Goal: Task Accomplishment & Management: Complete application form

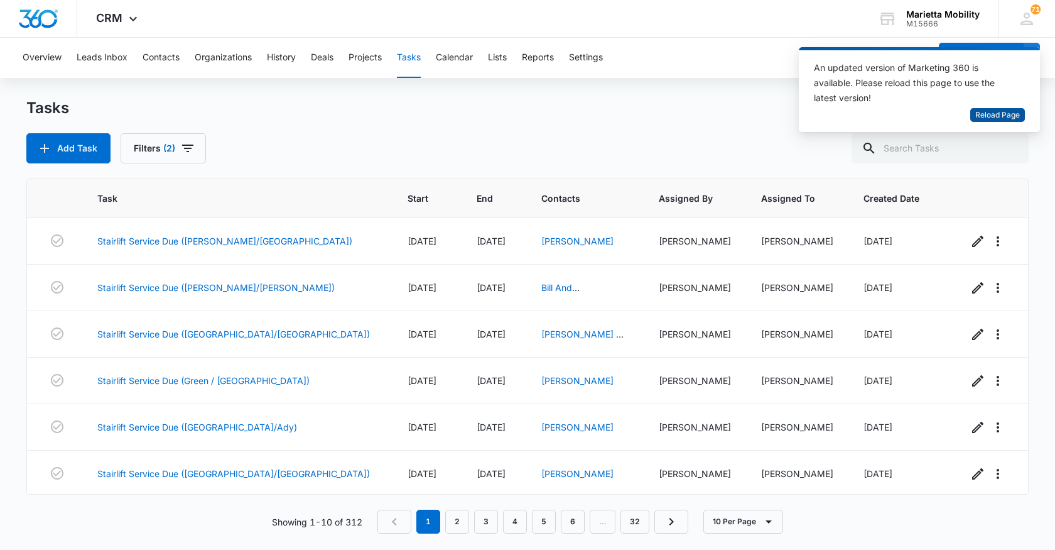
click at [1004, 120] on span "Reload Page" at bounding box center [997, 115] width 45 height 12
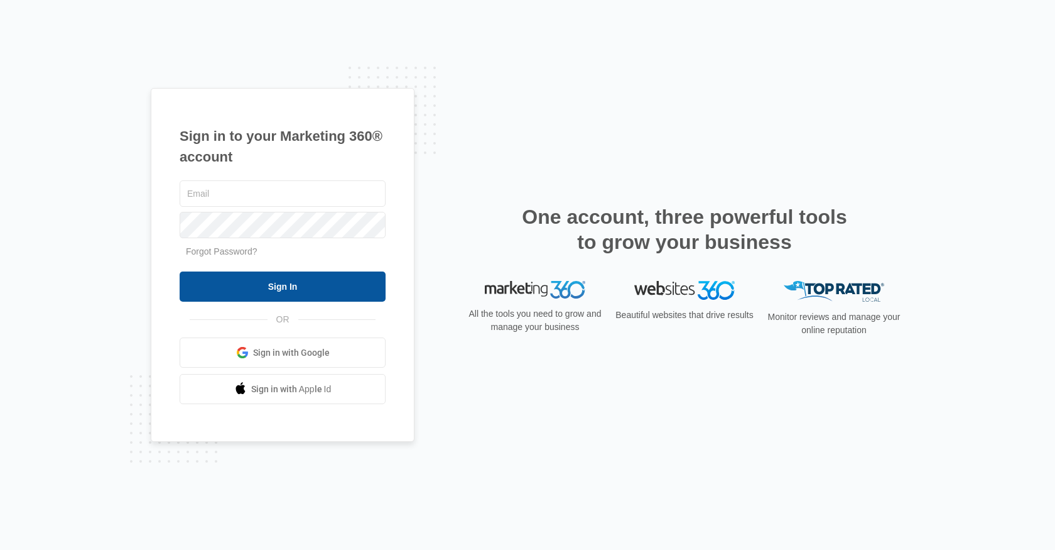
type input "[EMAIL_ADDRESS][DOMAIN_NAME]"
click at [297, 298] on input "Sign In" at bounding box center [283, 286] width 206 height 30
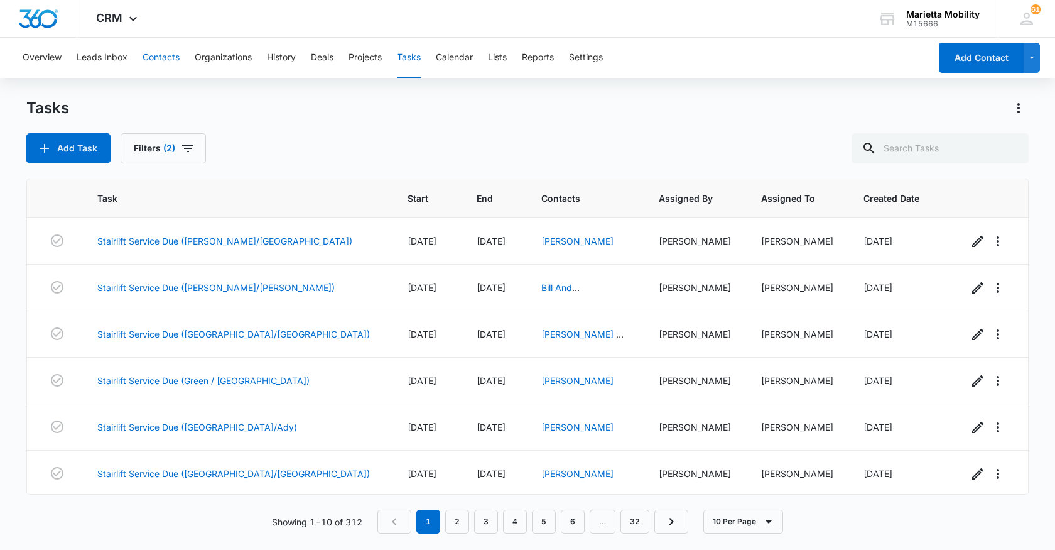
click at [160, 55] on button "Contacts" at bounding box center [161, 58] width 37 height 40
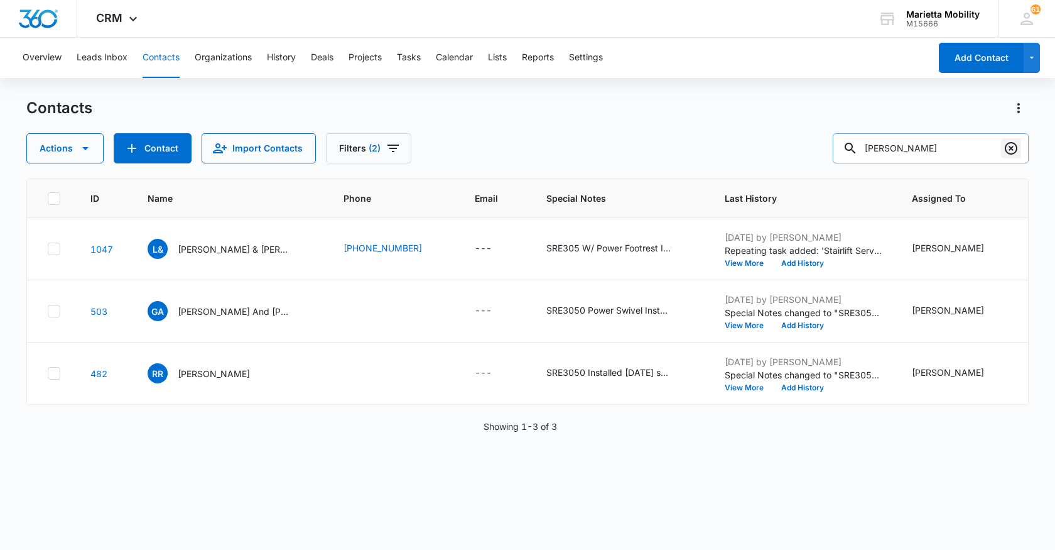
click at [1009, 145] on icon "Clear" at bounding box center [1011, 148] width 15 height 15
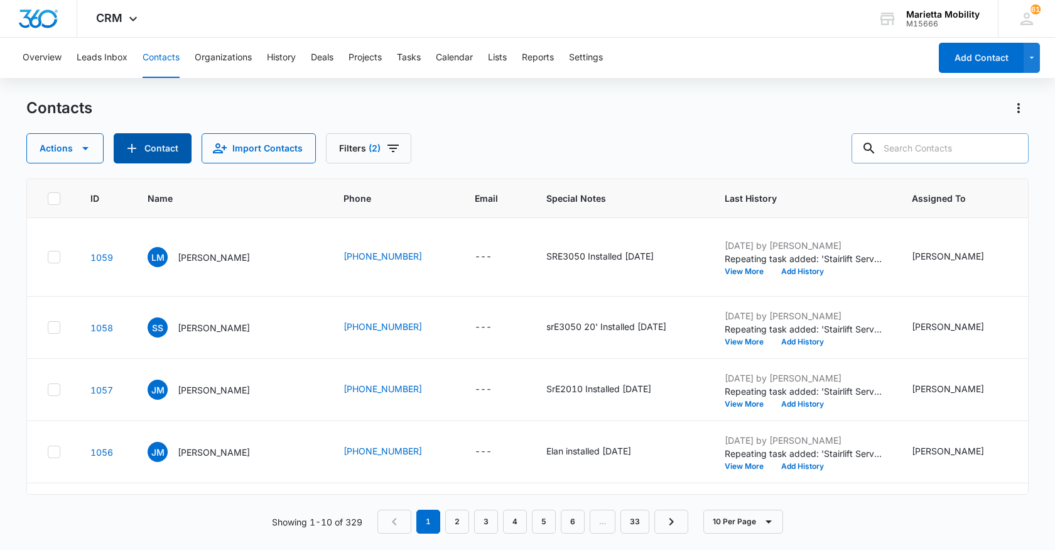
click at [138, 152] on icon "Add Contact" at bounding box center [131, 148] width 15 height 15
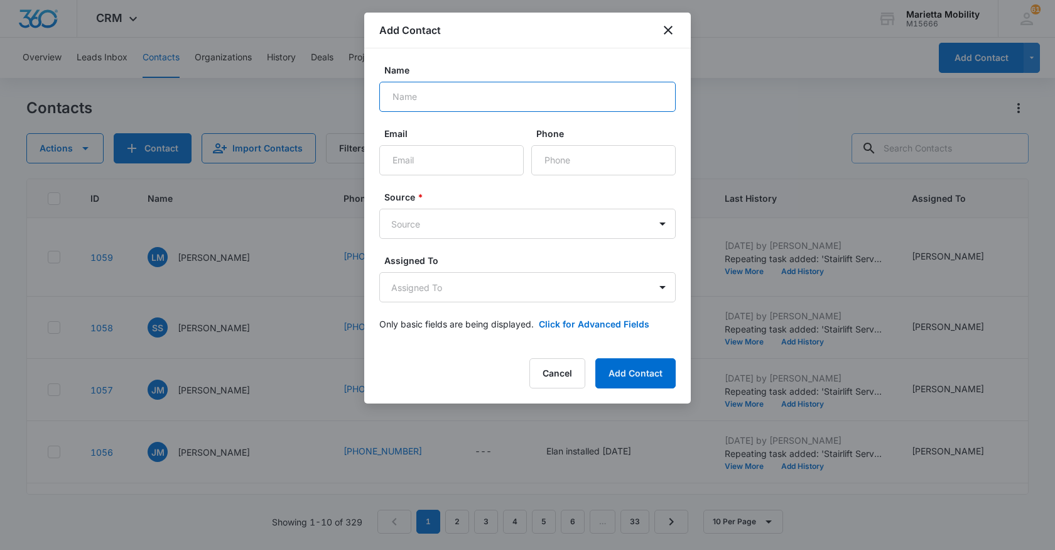
click at [434, 100] on input "Name" at bounding box center [527, 97] width 296 height 30
type input "Ted Mayberry"
type input "(304) 893-3089"
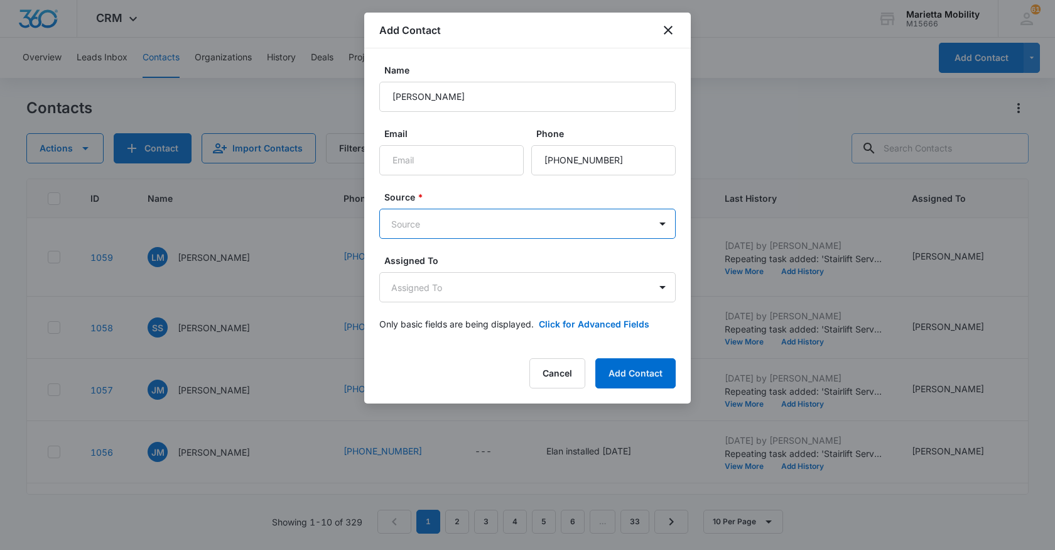
click at [445, 222] on body "CRM Apps Reputation Websites Forms CRM Email Social Shop Scheduling Payments PO…" at bounding box center [527, 275] width 1055 height 550
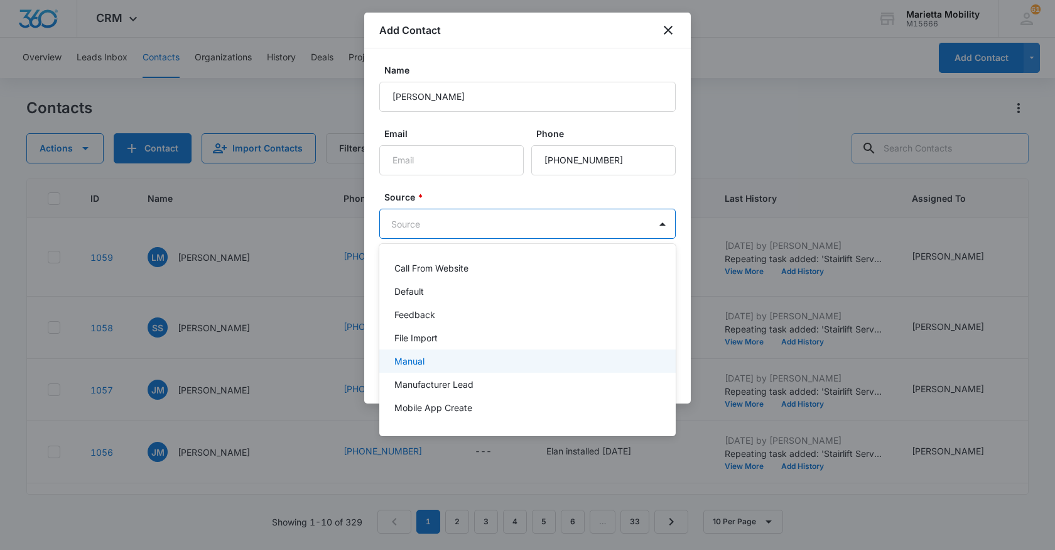
scroll to position [63, 0]
click at [413, 366] on p "Other" at bounding box center [405, 367] width 23 height 13
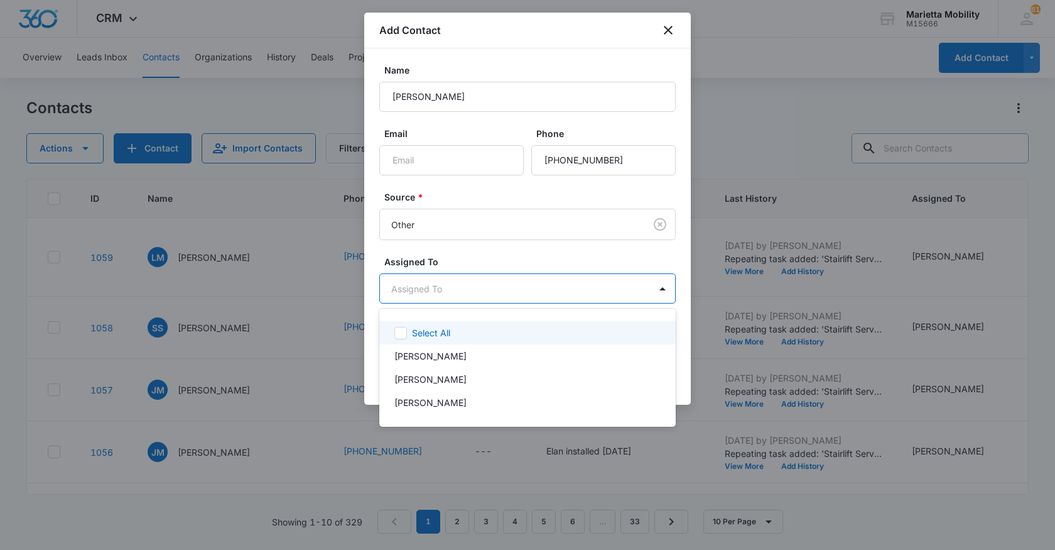
click at [426, 293] on body "CRM Apps Reputation Websites Forms CRM Email Social Shop Scheduling Payments PO…" at bounding box center [527, 275] width 1055 height 550
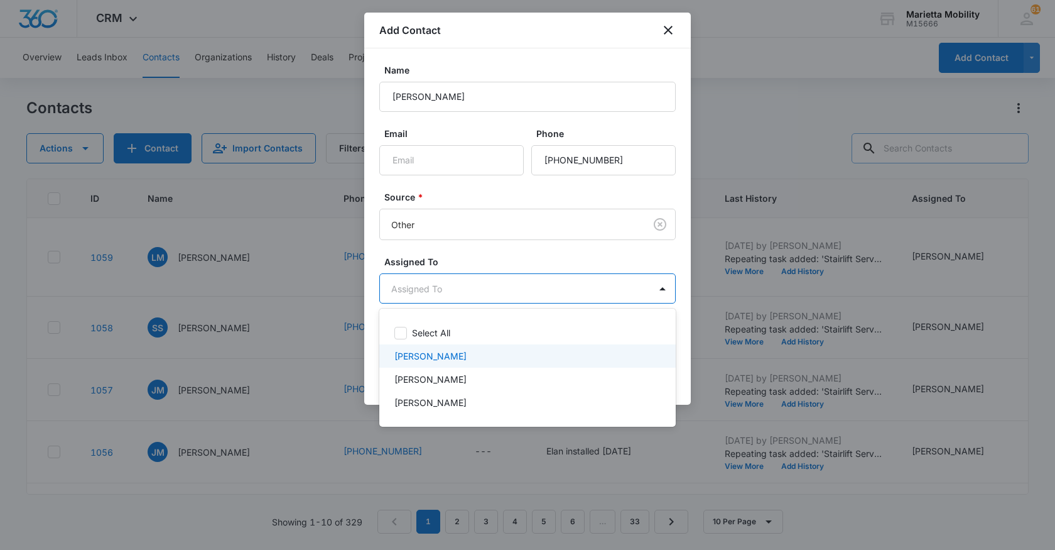
click at [421, 352] on p "[PERSON_NAME]" at bounding box center [430, 355] width 72 height 13
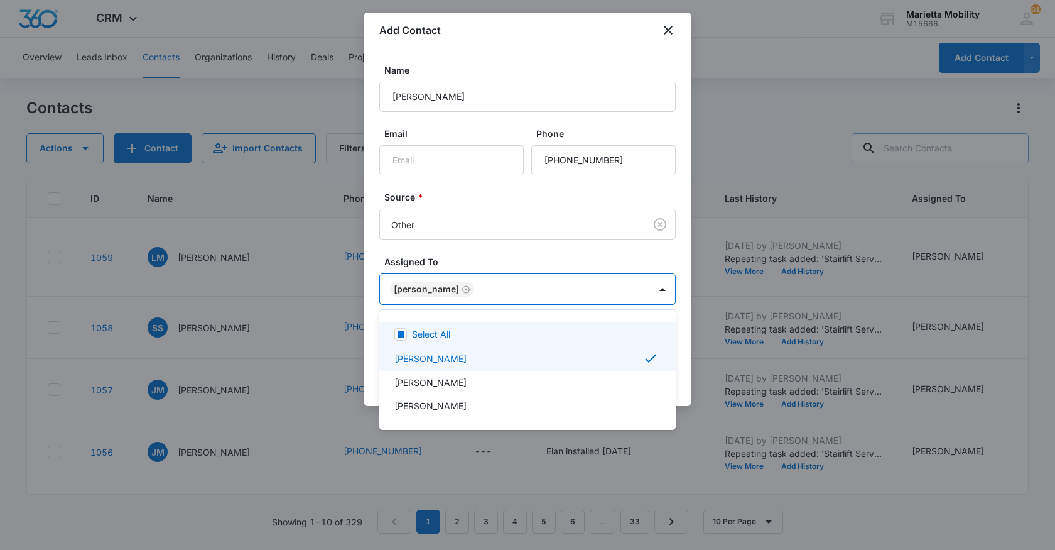
click at [451, 261] on div at bounding box center [527, 275] width 1055 height 550
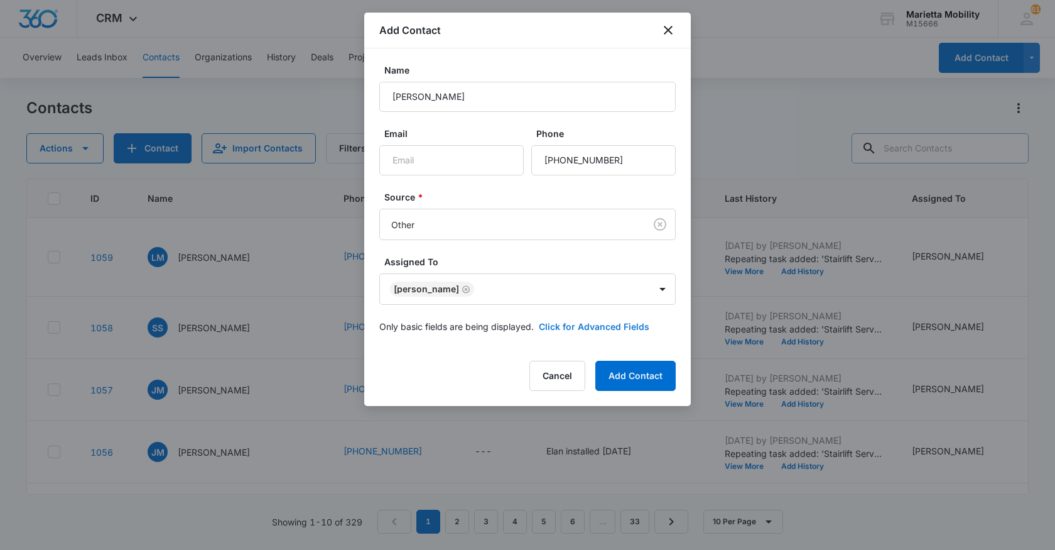
click at [568, 322] on button "Click for Advanced Fields" at bounding box center [594, 326] width 111 height 13
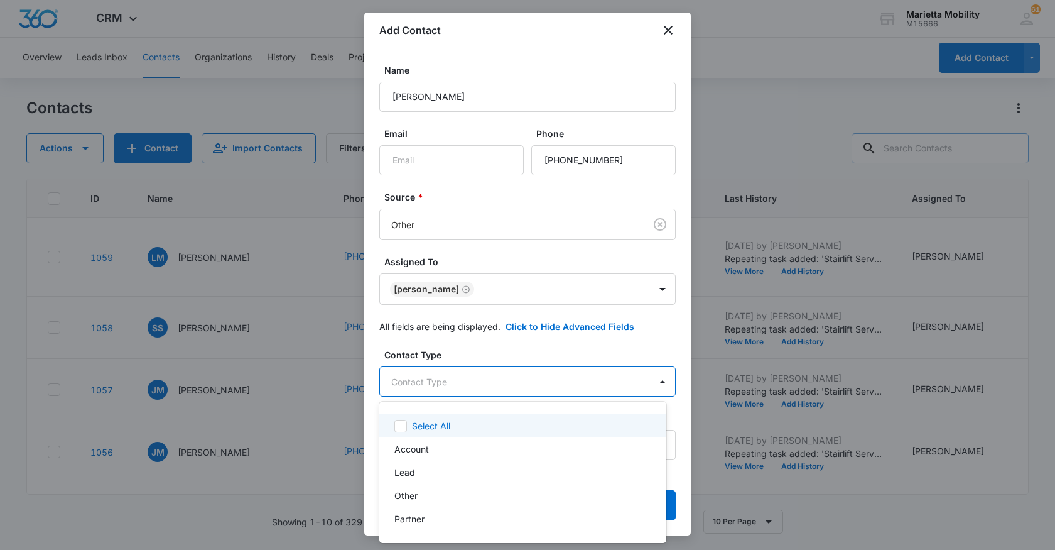
click at [427, 378] on body "CRM Apps Reputation Websites Forms CRM Email Social Shop Scheduling Payments PO…" at bounding box center [527, 275] width 1055 height 550
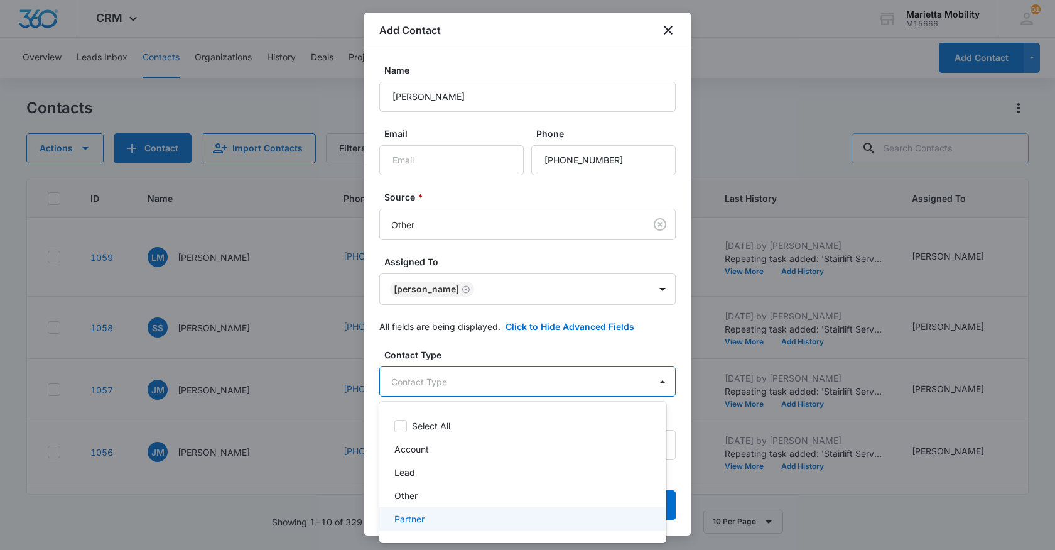
drag, startPoint x: 414, startPoint y: 516, endPoint x: 420, endPoint y: 497, distance: 19.9
click at [413, 516] on p "Partner" at bounding box center [409, 518] width 30 height 13
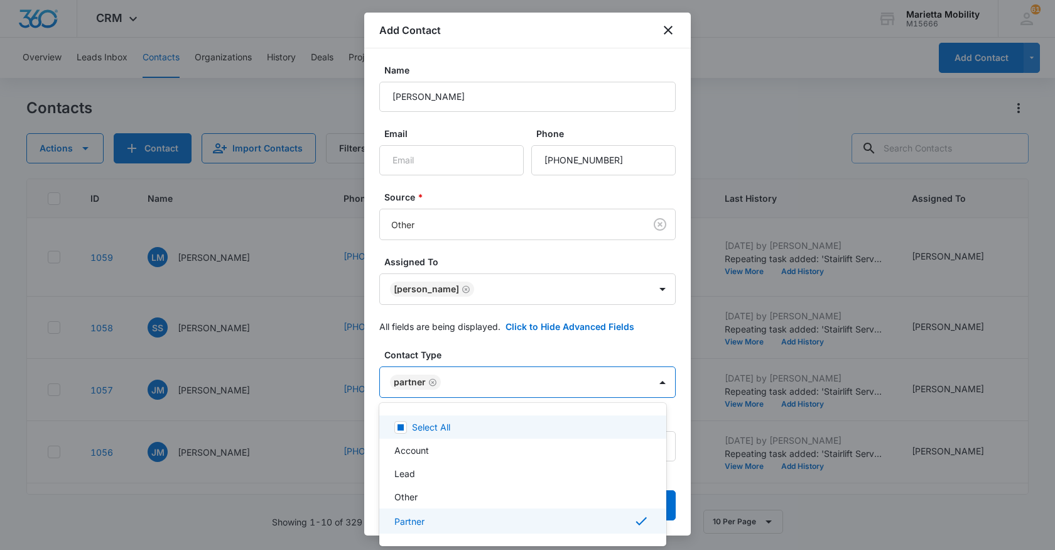
click at [477, 352] on div at bounding box center [527, 275] width 1055 height 550
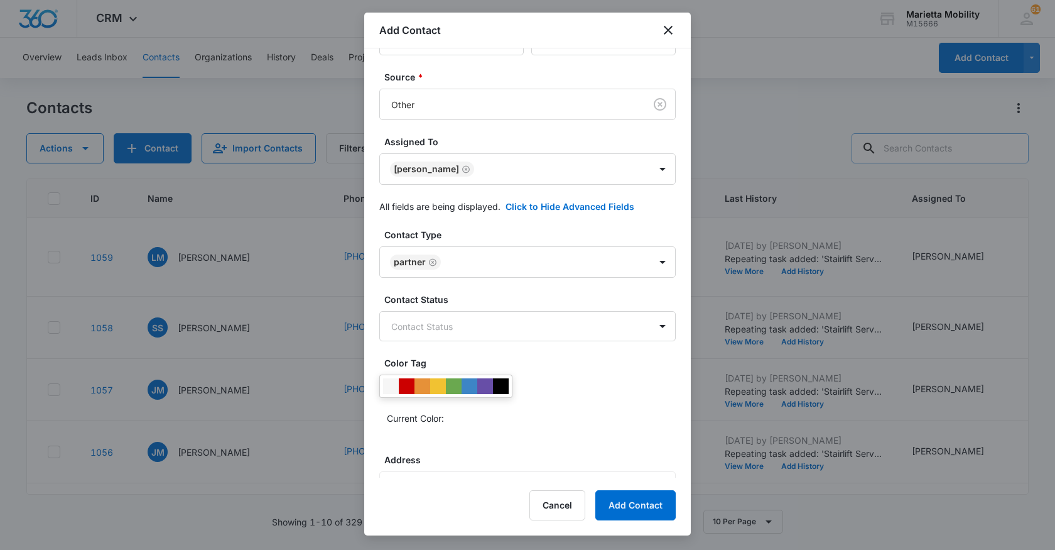
scroll to position [126, 0]
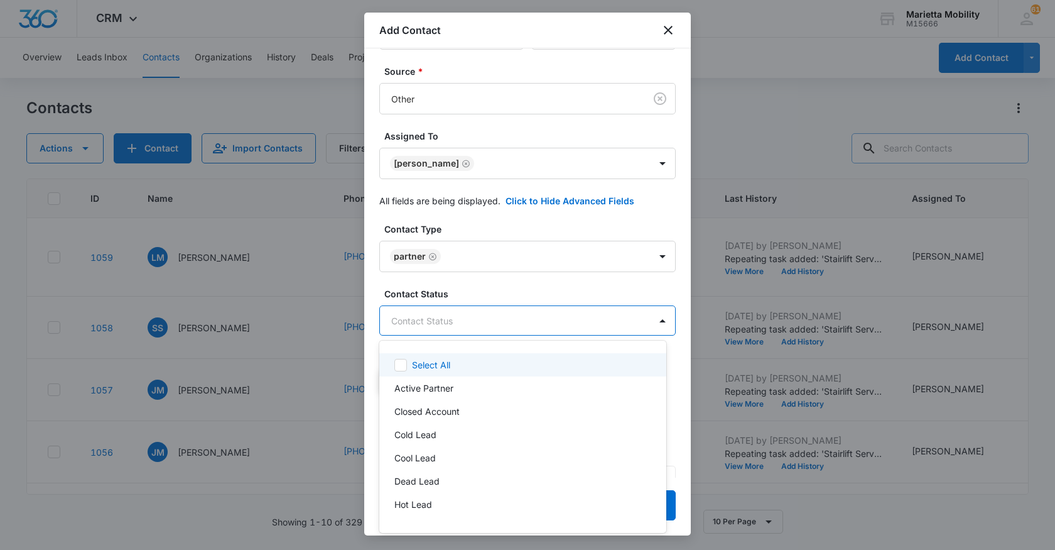
click at [447, 323] on body "CRM Apps Reputation Websites Forms CRM Email Social Shop Scheduling Payments PO…" at bounding box center [527, 275] width 1055 height 550
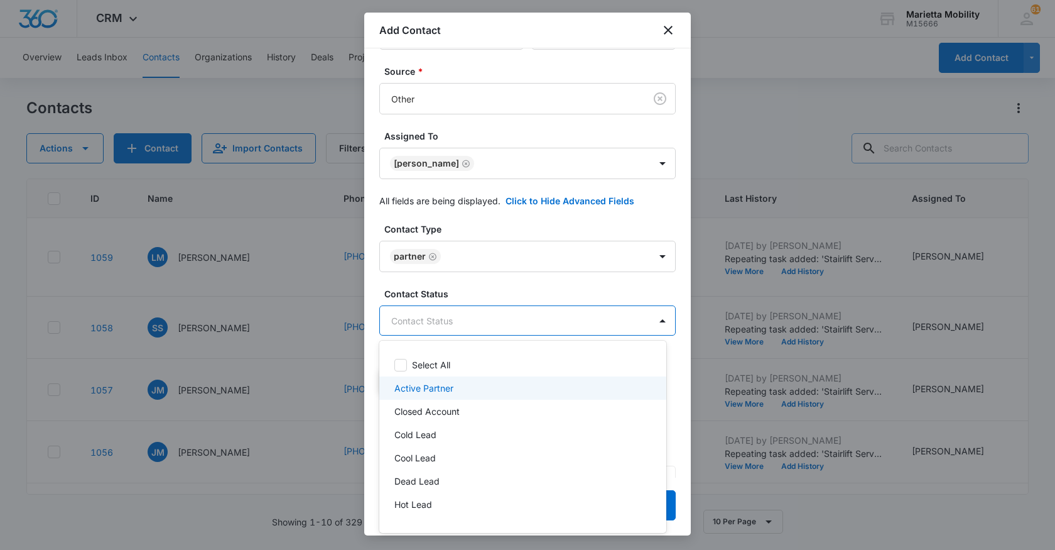
click at [432, 390] on p "Active Partner" at bounding box center [423, 387] width 59 height 13
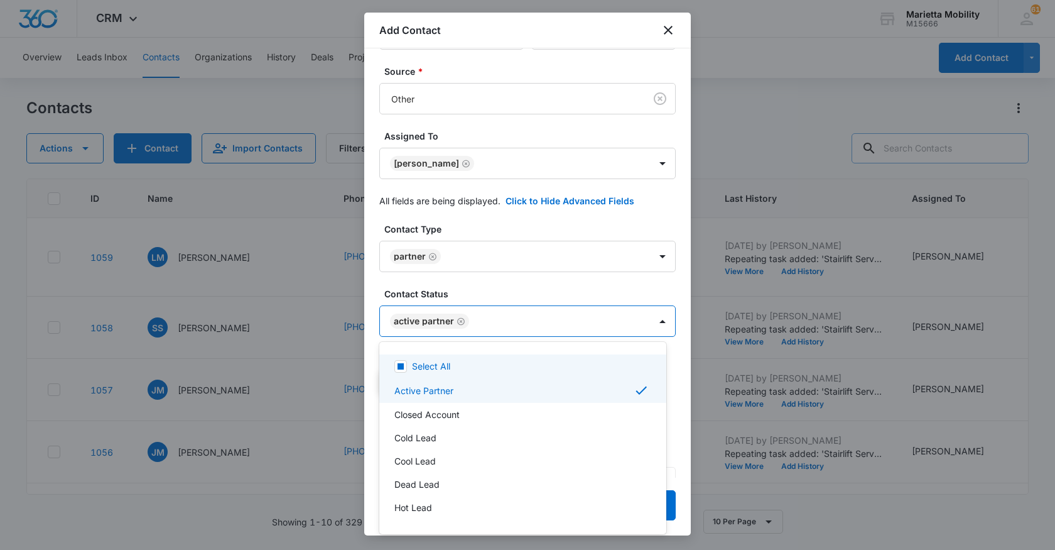
click at [512, 290] on div at bounding box center [527, 275] width 1055 height 550
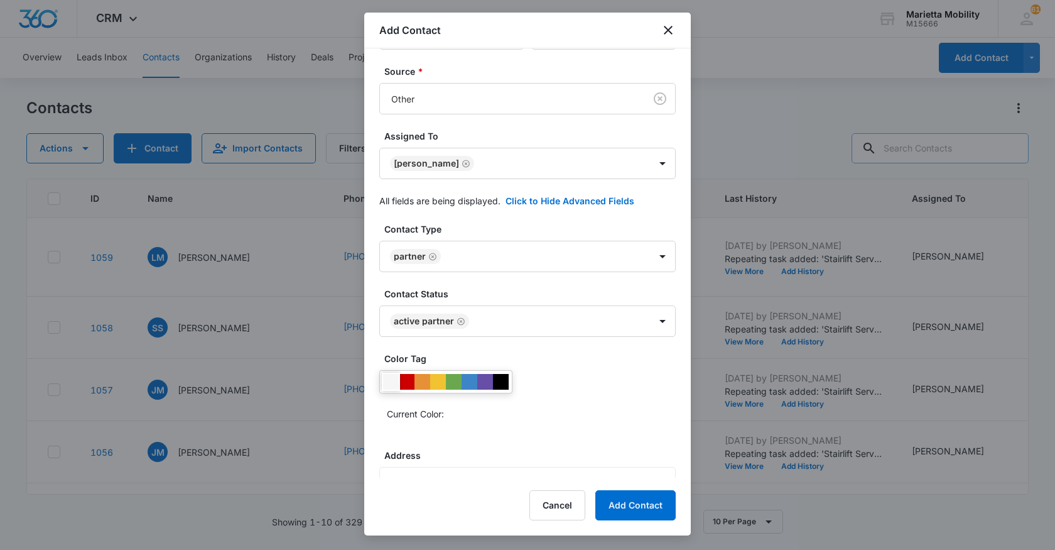
click at [394, 381] on div at bounding box center [391, 382] width 16 height 16
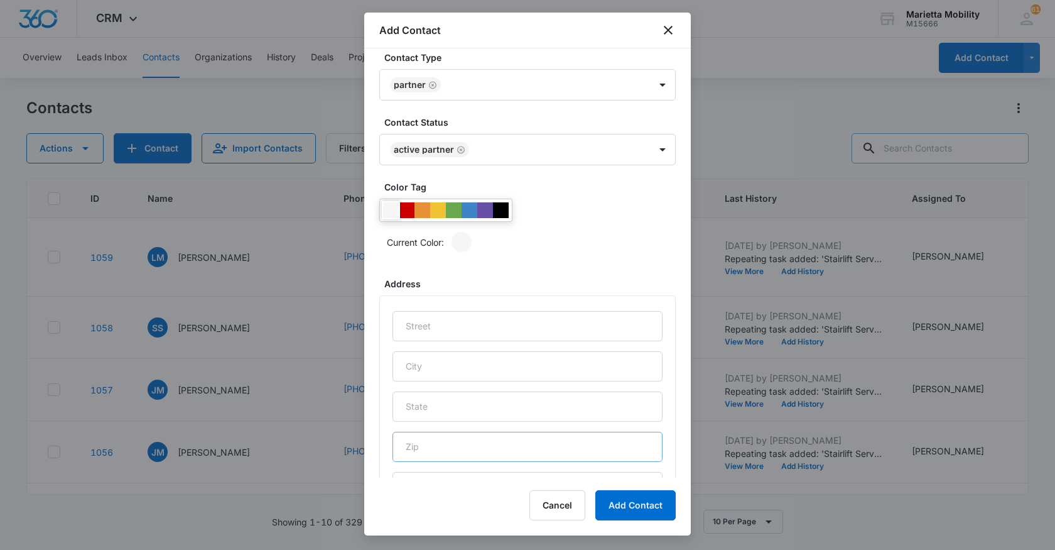
scroll to position [314, 0]
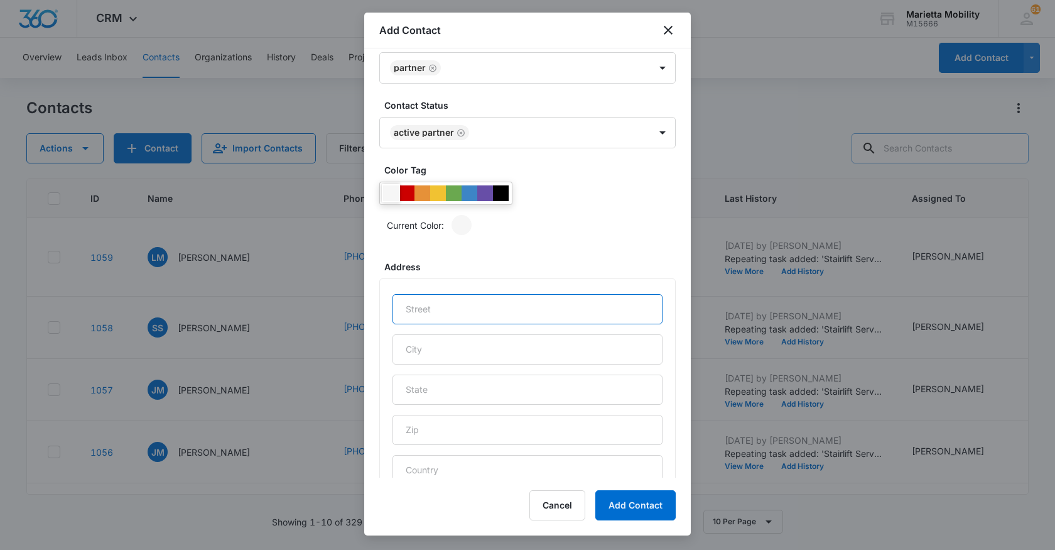
click at [438, 317] on input "text" at bounding box center [528, 309] width 270 height 30
type input "5108 Glenbrook Dr"
type input "Vienna"
type input "WV"
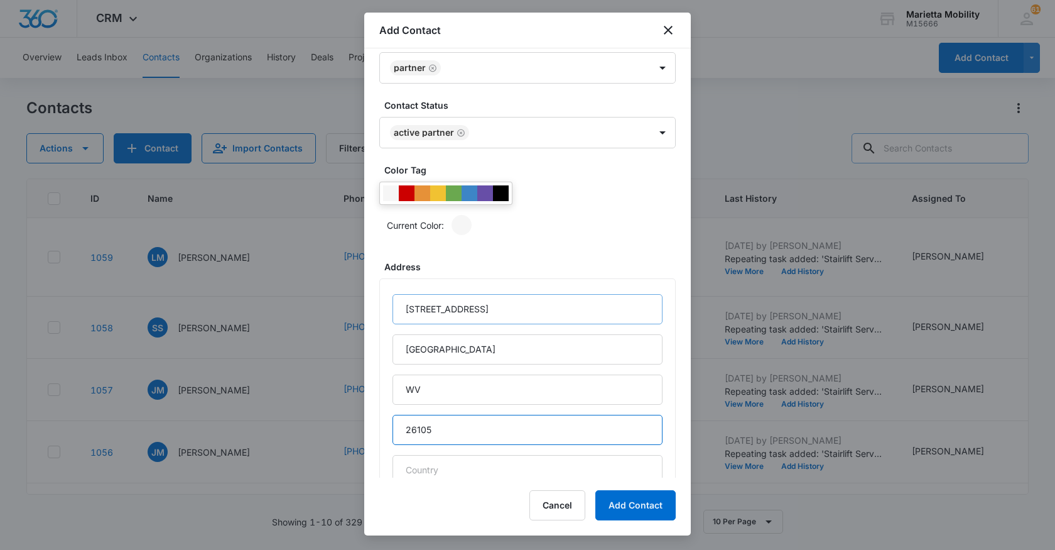
type input "26105"
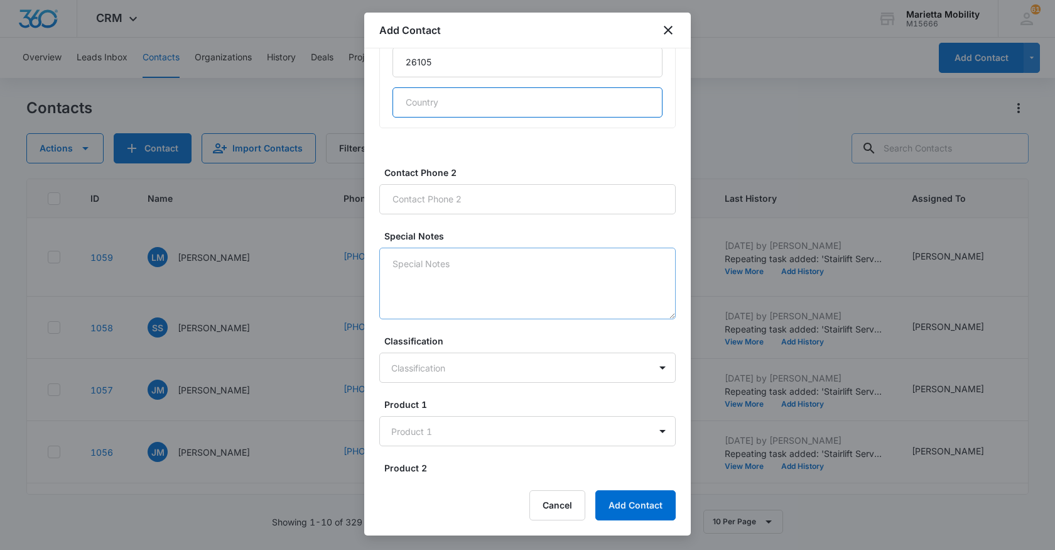
scroll to position [698, 0]
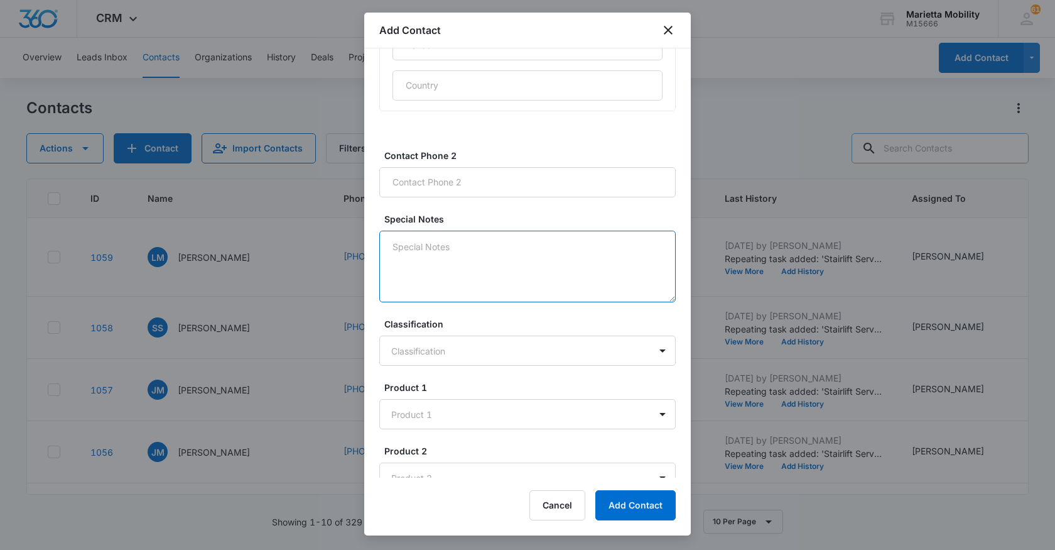
click at [441, 255] on textarea "Special Notes" at bounding box center [527, 266] width 296 height 72
type textarea "SrE3050 installed 9/8/25"
click at [443, 346] on body "CRM Apps Reputation Websites Forms CRM Email Social Shop Scheduling Payments PO…" at bounding box center [527, 275] width 1055 height 550
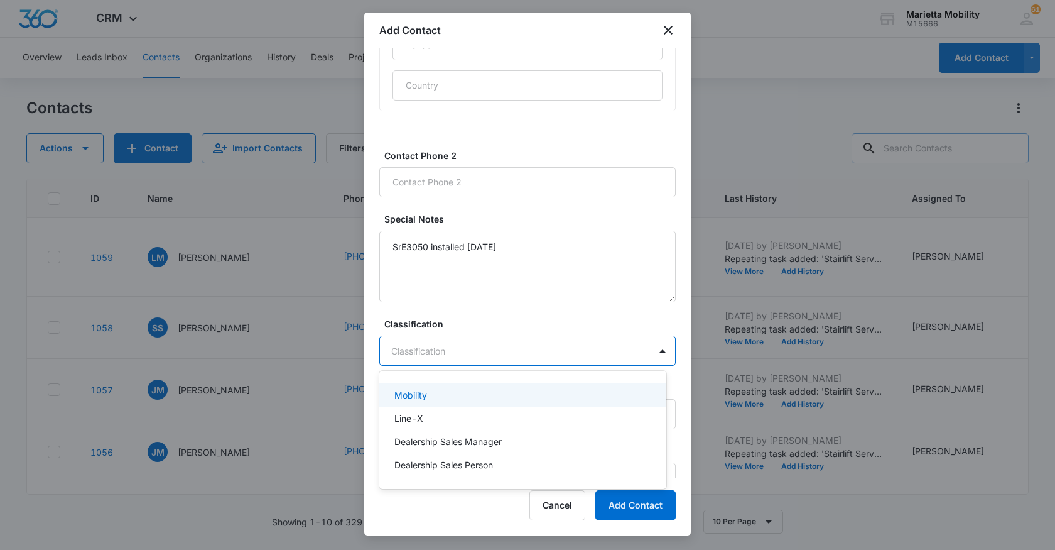
click at [427, 391] on p "Mobility" at bounding box center [410, 394] width 33 height 13
click at [426, 418] on body "CRM Apps Reputation Websites Forms CRM Email Social Shop Scheduling Payments PO…" at bounding box center [527, 275] width 1055 height 550
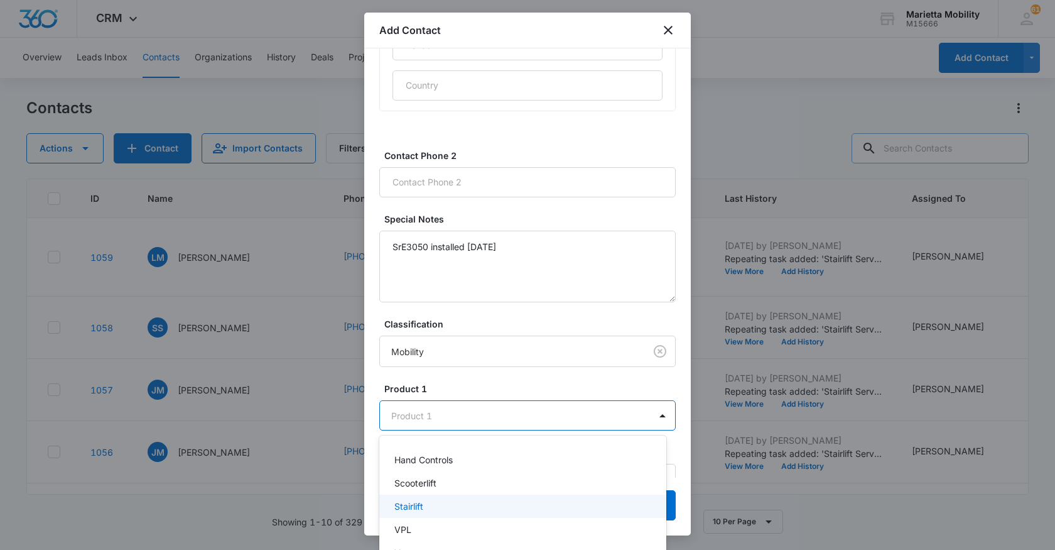
click at [416, 500] on p "Stairlift" at bounding box center [408, 505] width 29 height 13
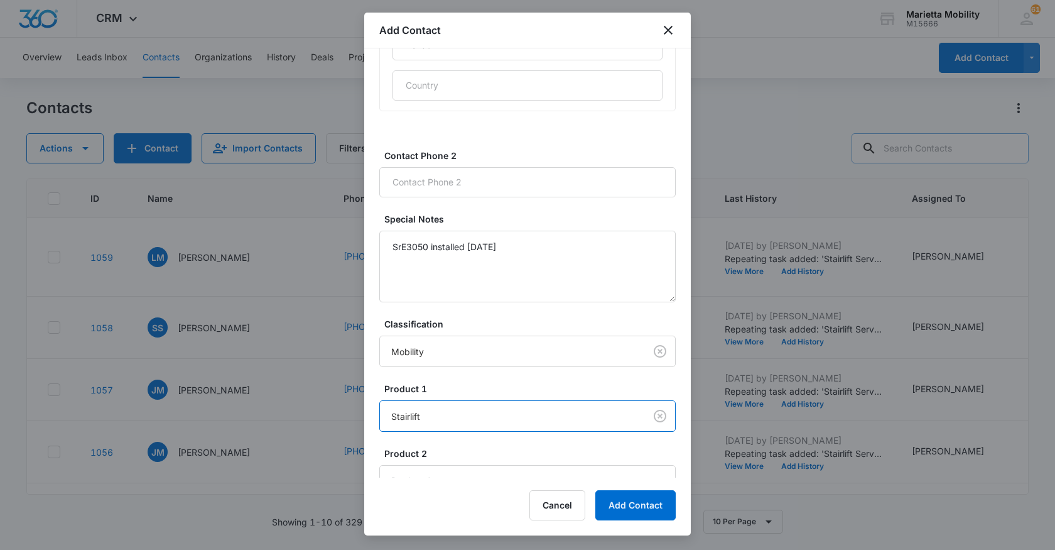
scroll to position [716, 0]
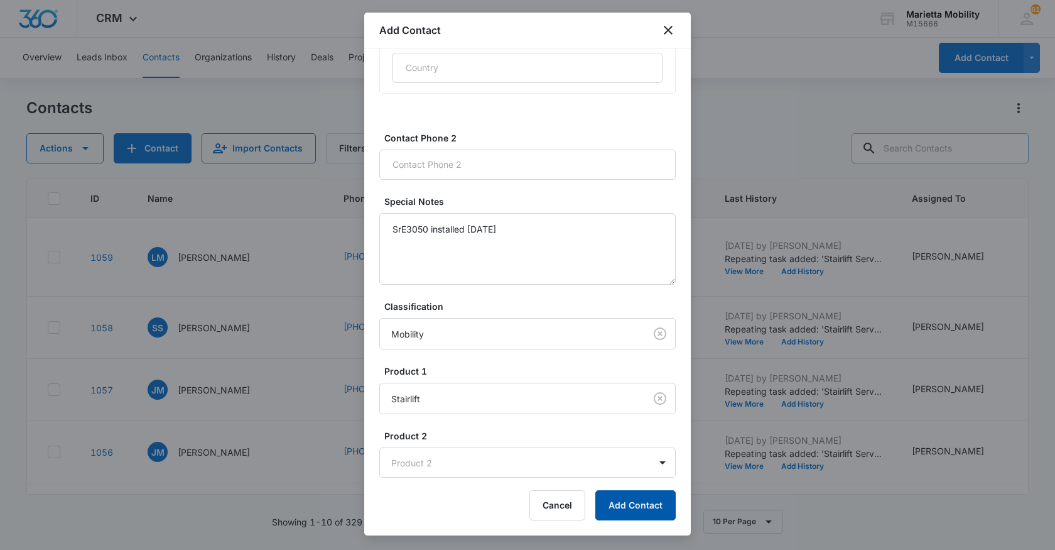
click at [619, 501] on button "Add Contact" at bounding box center [635, 505] width 80 height 30
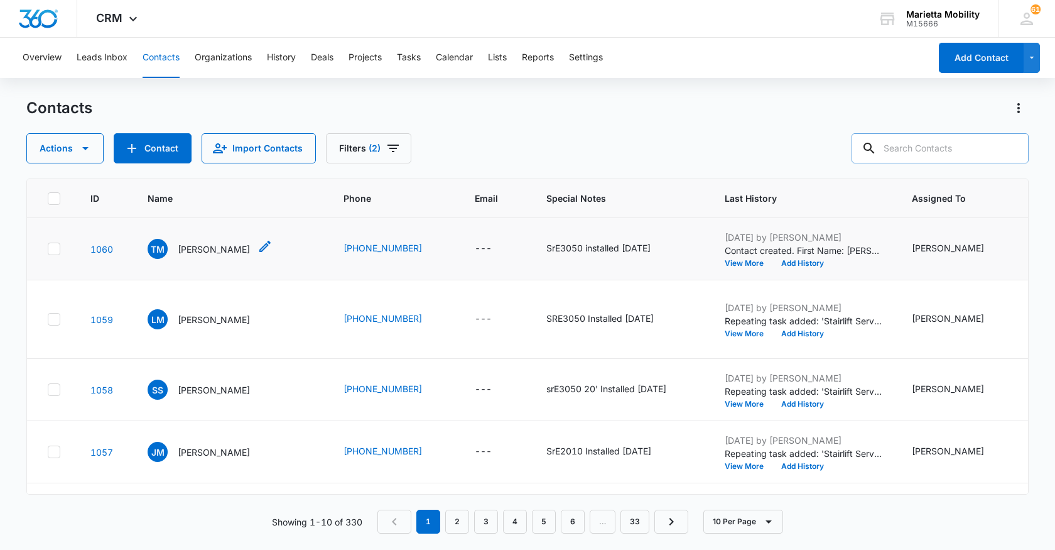
click at [199, 256] on p "Ted Mayberry" at bounding box center [214, 248] width 72 height 13
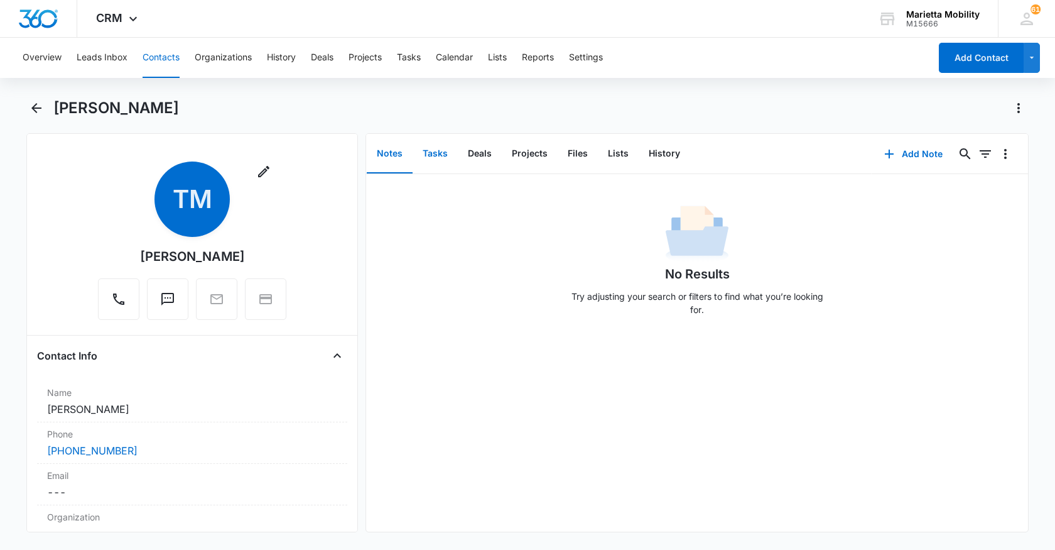
click at [438, 156] on button "Tasks" at bounding box center [435, 153] width 45 height 39
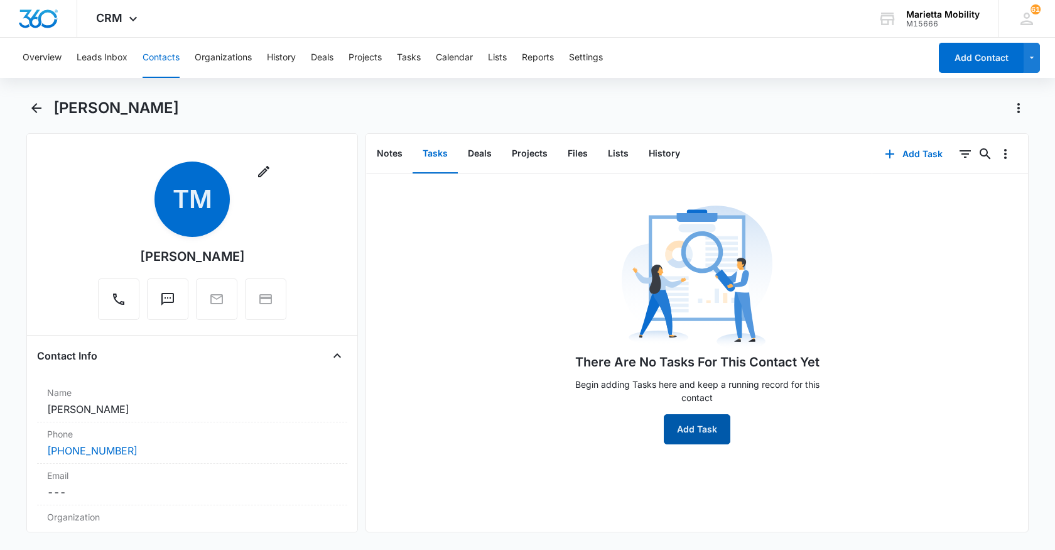
click at [680, 421] on button "Add Task" at bounding box center [697, 429] width 67 height 30
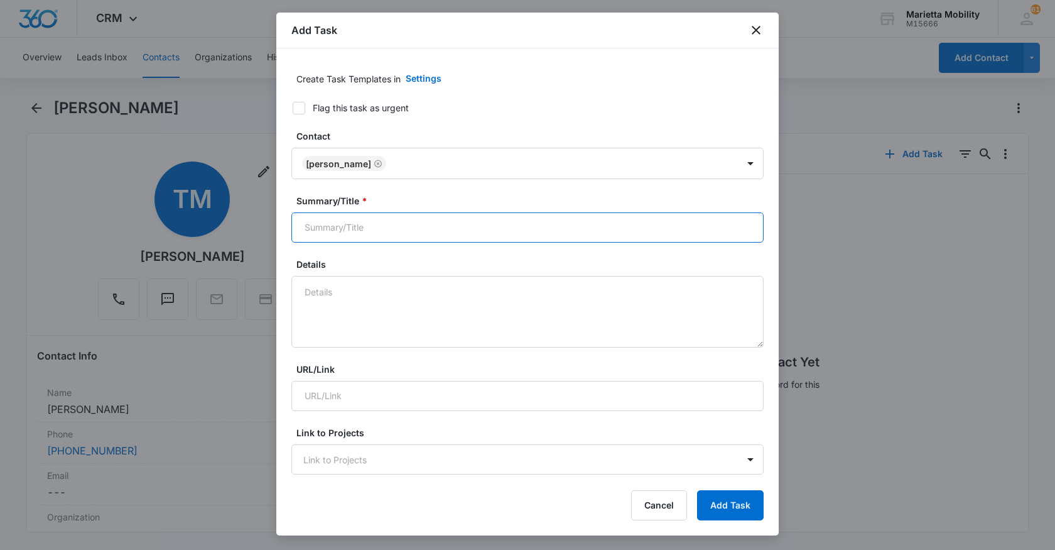
click at [367, 227] on input "Summary/Title *" at bounding box center [527, 227] width 472 height 30
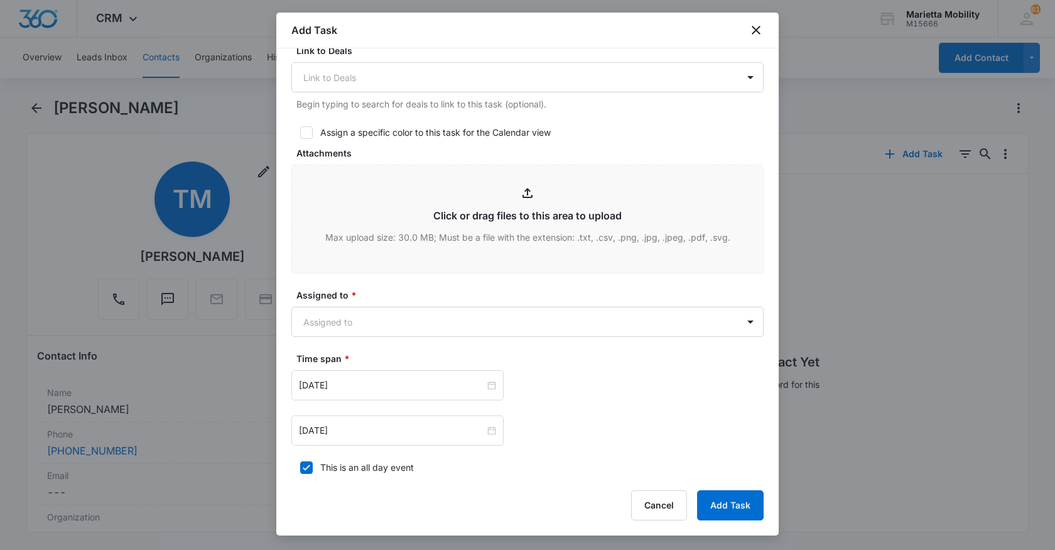
scroll to position [502, 0]
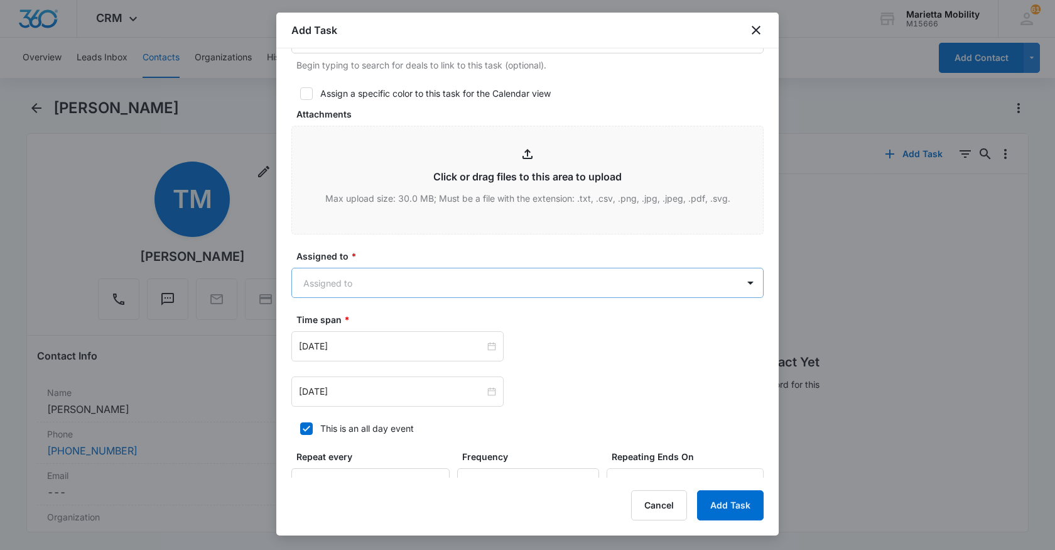
type input "Stairlift Service Due (Vienna/Mayberry)"
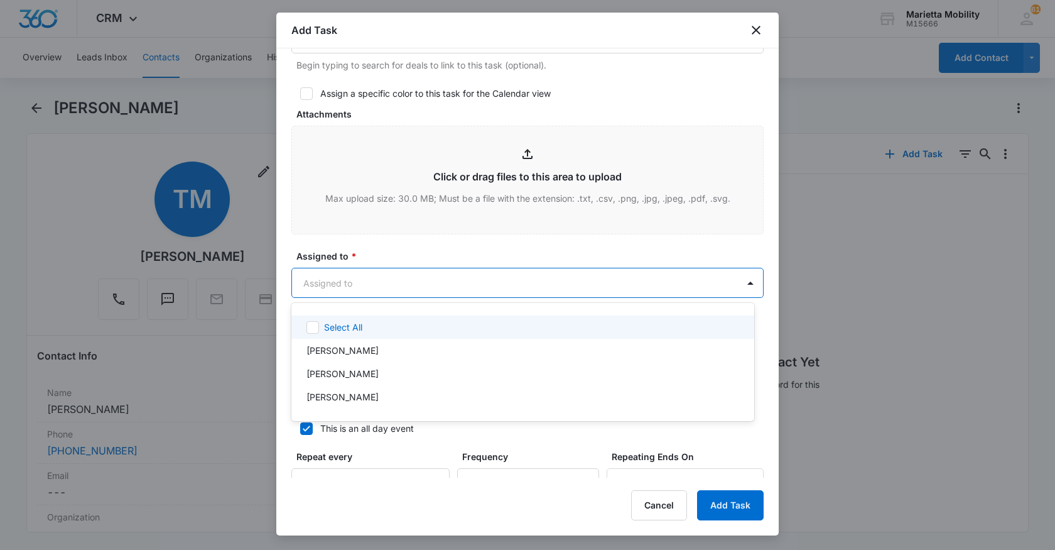
click at [345, 285] on body "CRM Apps Reputation Websites Forms CRM Email Social Shop Scheduling Payments PO…" at bounding box center [527, 275] width 1055 height 550
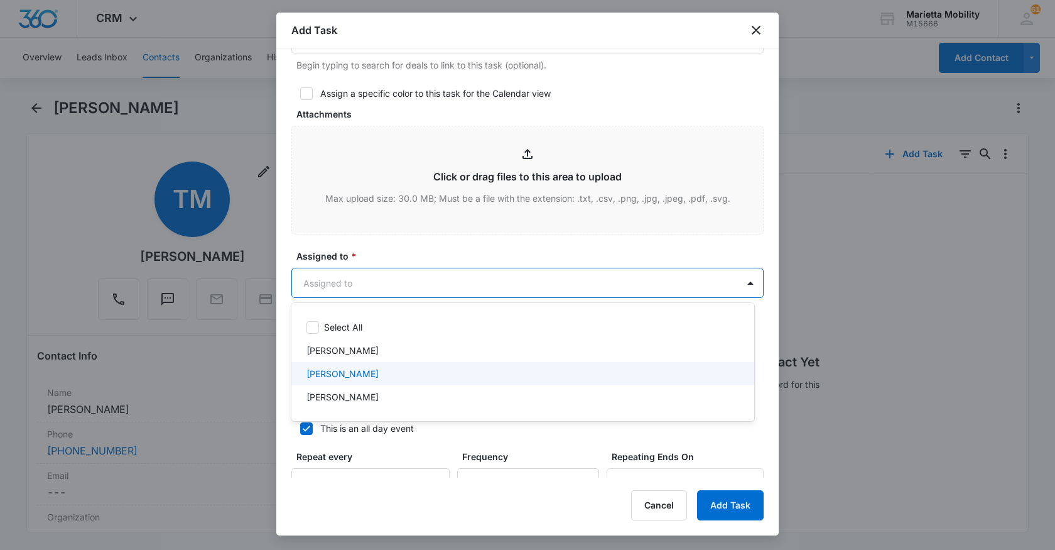
click at [323, 373] on p "[PERSON_NAME]" at bounding box center [342, 373] width 72 height 13
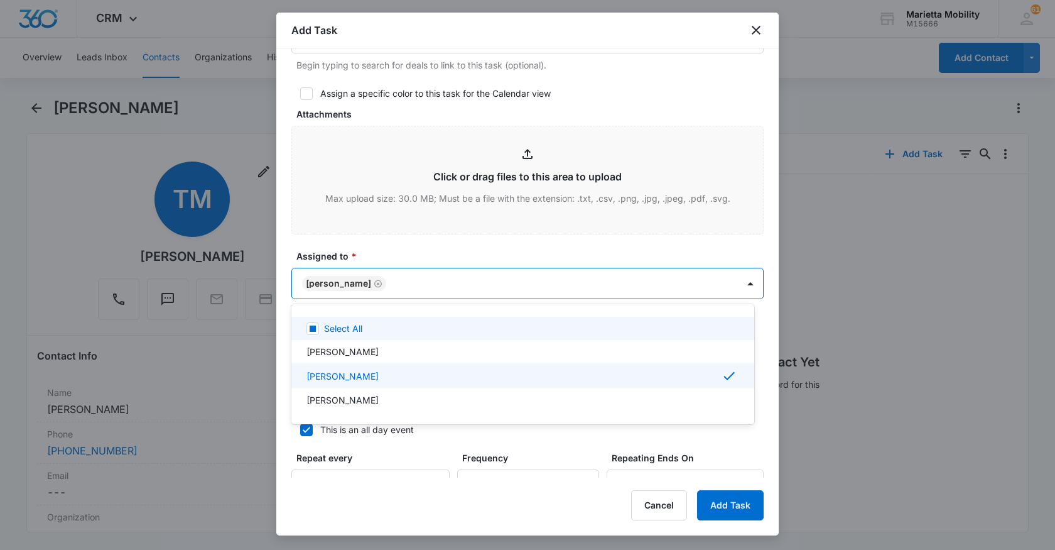
click at [382, 246] on div at bounding box center [527, 275] width 1055 height 550
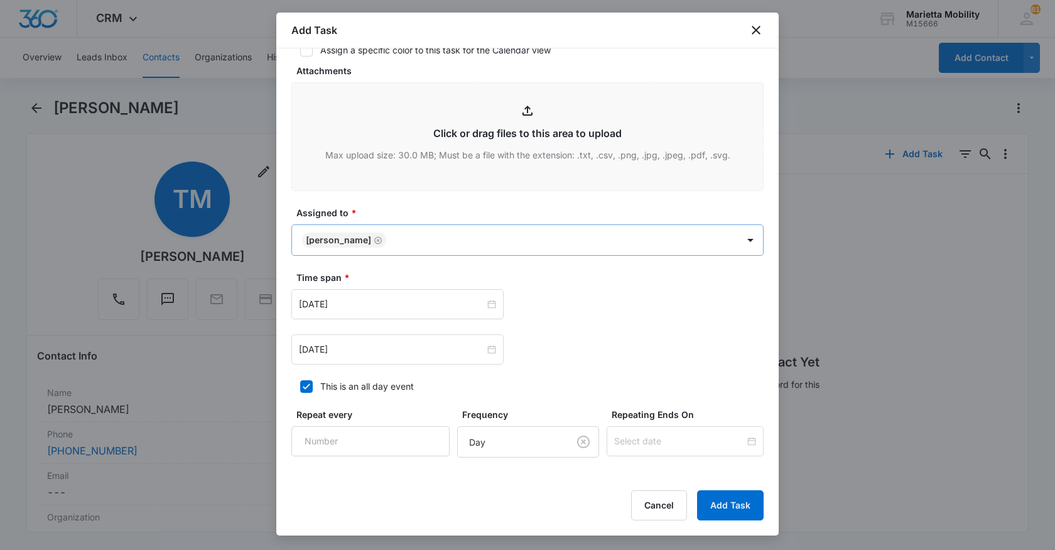
scroll to position [628, 0]
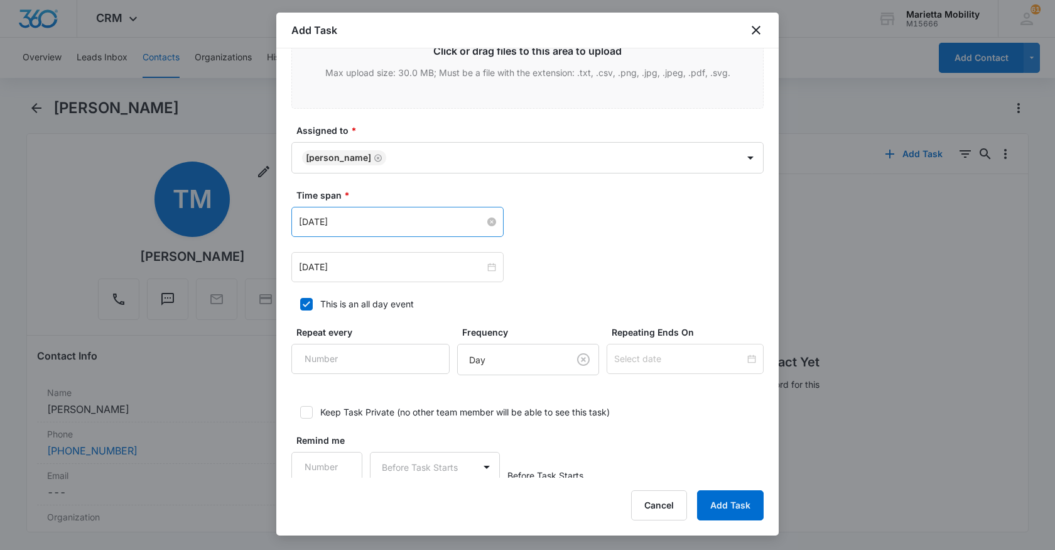
click at [372, 220] on input "Sep 8, 2025" at bounding box center [392, 222] width 186 height 14
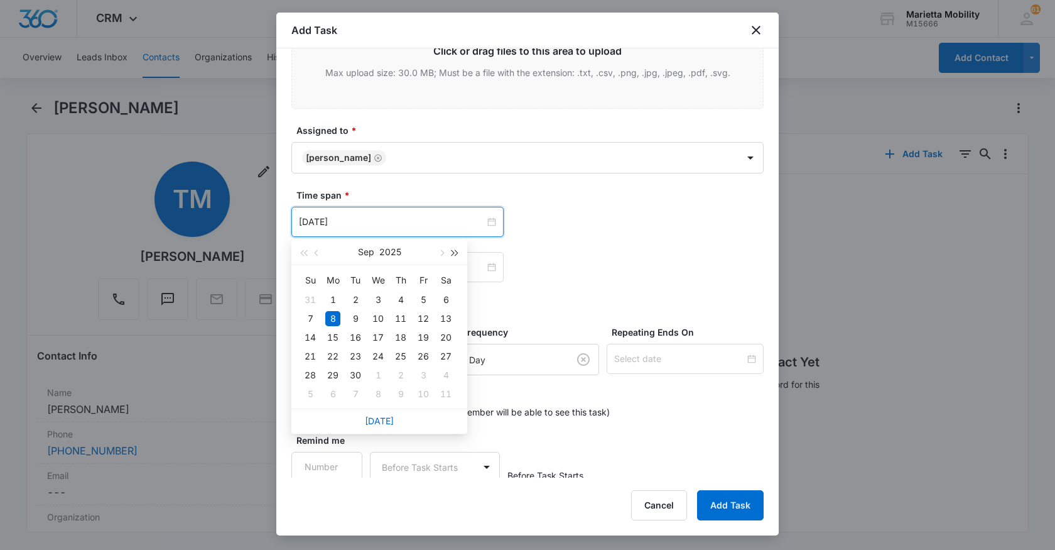
click at [453, 250] on button "button" at bounding box center [455, 251] width 14 height 25
type input "Sep 8, 2026"
click at [356, 313] on div "8" at bounding box center [355, 318] width 15 height 15
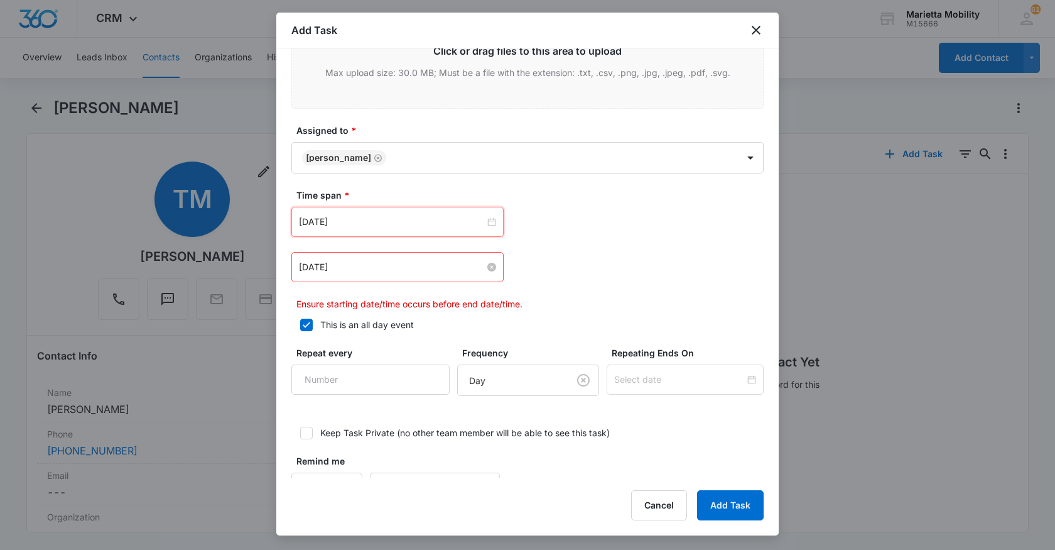
click at [364, 269] on input "Sep 8, 2025" at bounding box center [392, 267] width 186 height 14
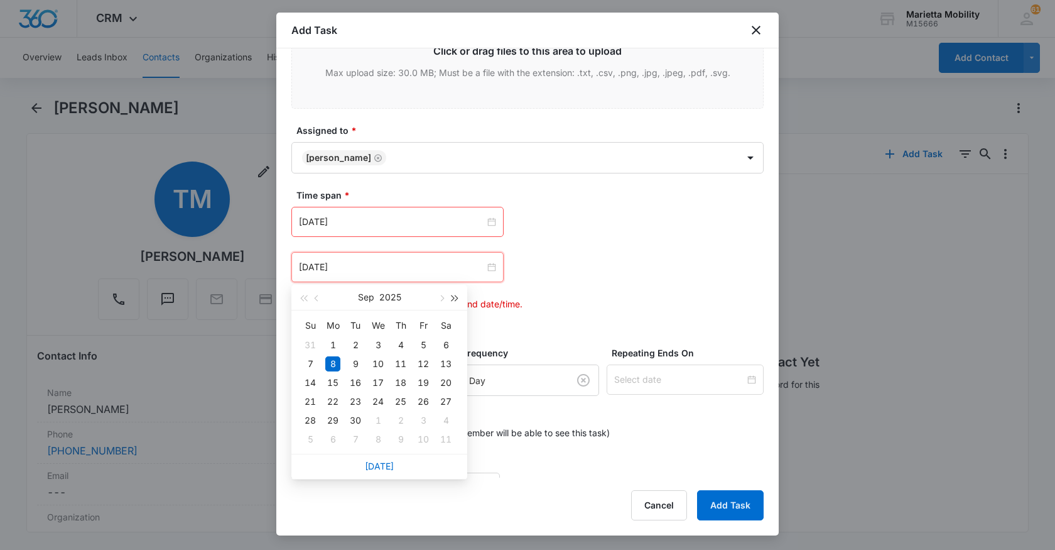
click at [457, 296] on button "button" at bounding box center [455, 296] width 14 height 25
type input "Sep 26, 2026"
click at [443, 399] on div "26" at bounding box center [445, 401] width 15 height 15
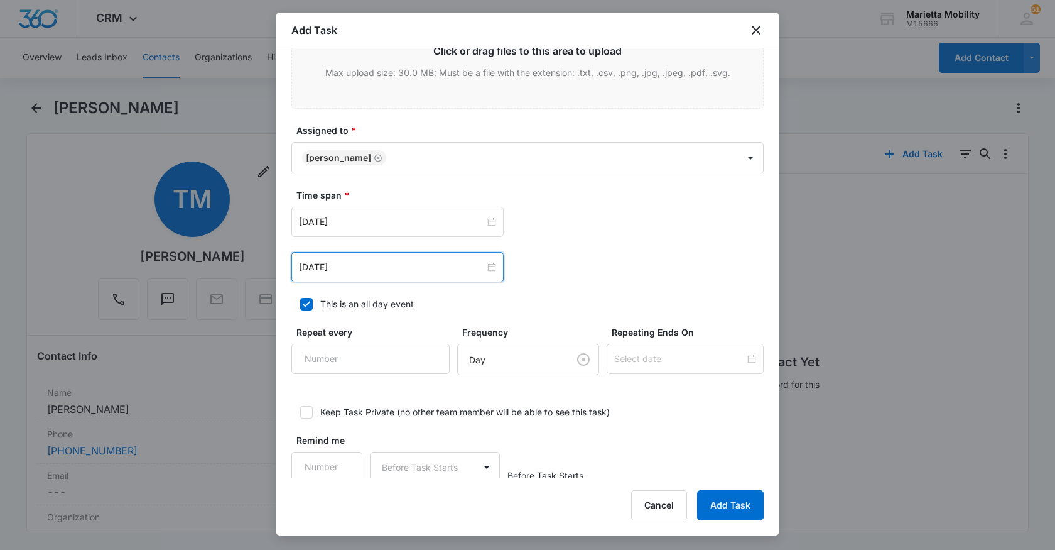
scroll to position [647, 0]
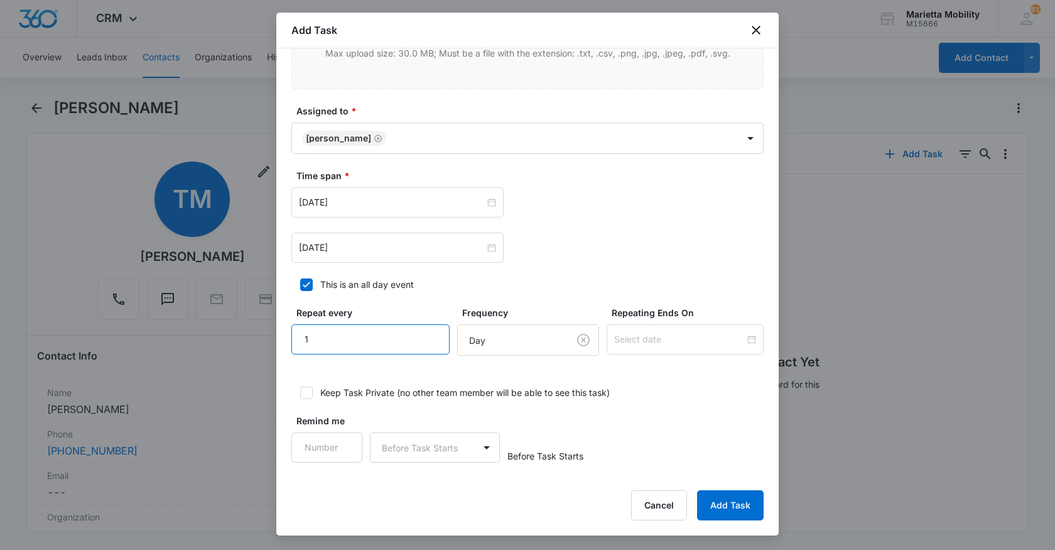
type input "1"
click at [420, 332] on input "1" at bounding box center [370, 339] width 158 height 30
click at [477, 344] on body "CRM Apps Reputation Websites Forms CRM Email Social Shop Scheduling Payments PO…" at bounding box center [527, 275] width 1055 height 550
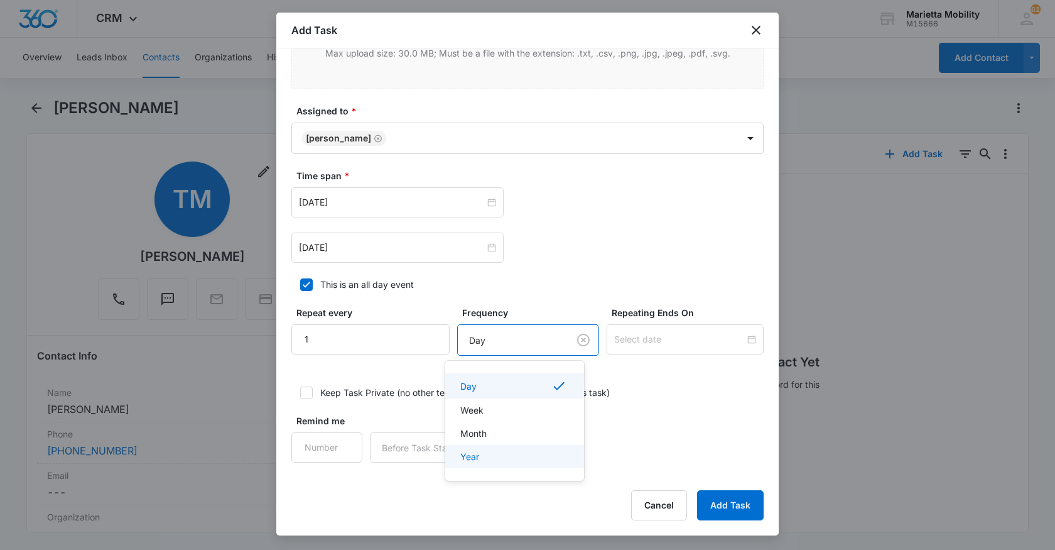
click at [469, 450] on p "Year" at bounding box center [469, 456] width 19 height 13
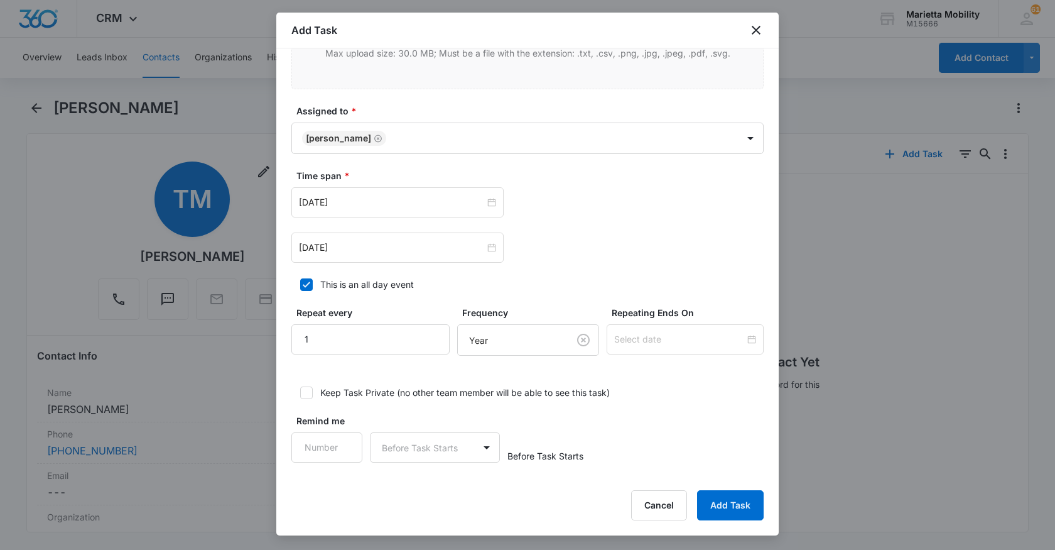
click at [623, 348] on div at bounding box center [685, 339] width 157 height 30
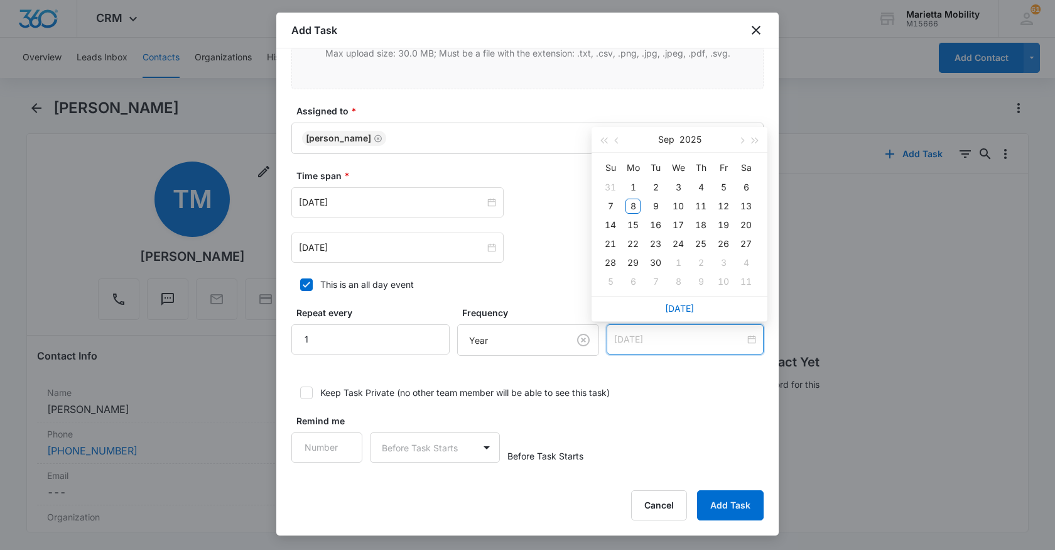
type input "Sep 6, 2025"
click at [757, 142] on button "button" at bounding box center [756, 139] width 14 height 25
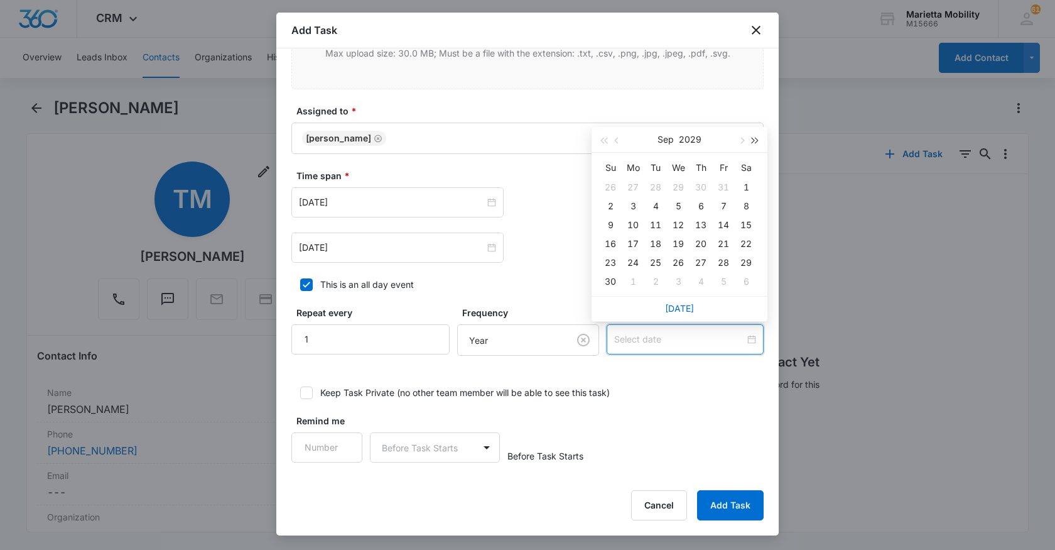
click at [757, 142] on button "button" at bounding box center [756, 139] width 14 height 25
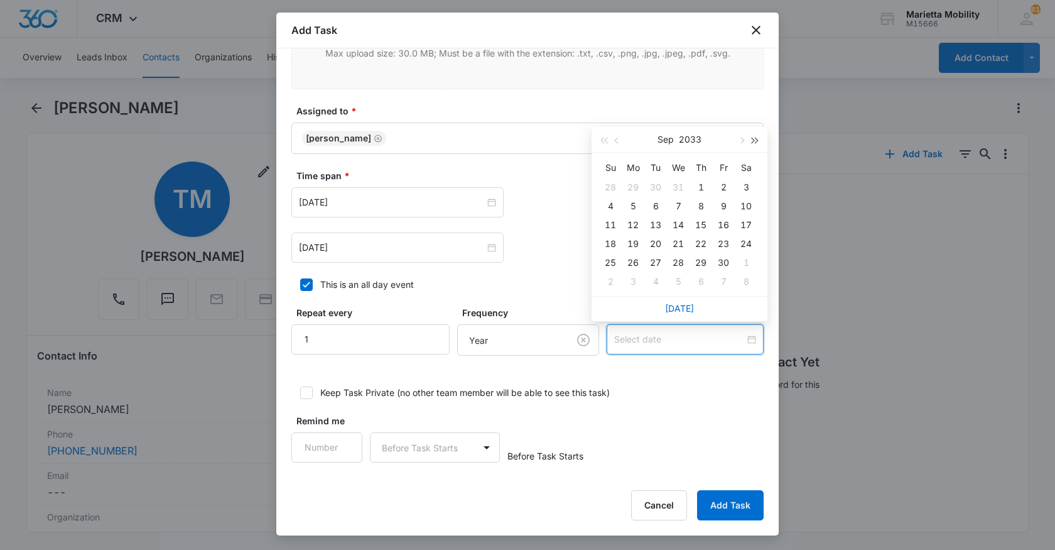
click at [757, 142] on button "button" at bounding box center [756, 139] width 14 height 25
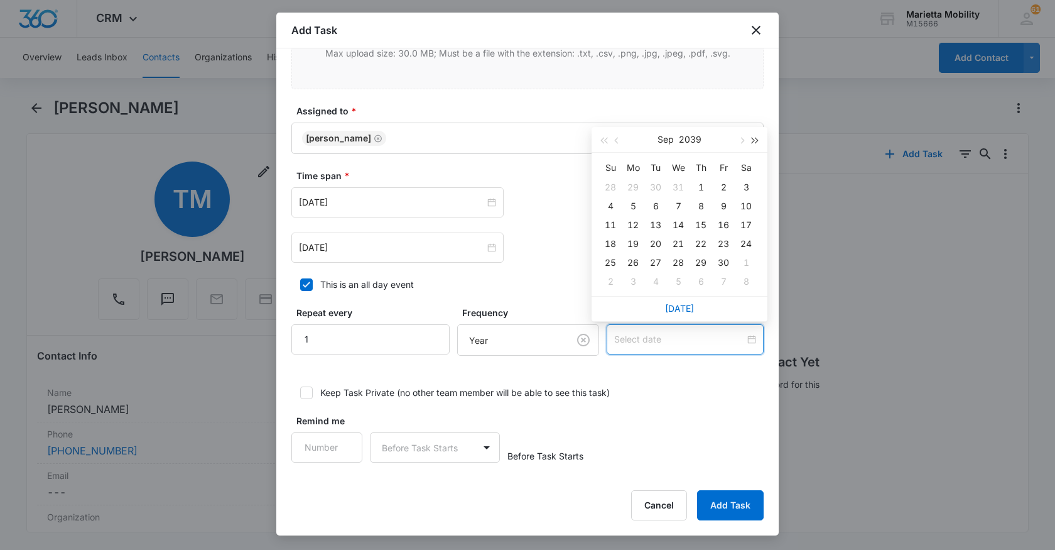
click at [757, 142] on button "button" at bounding box center [756, 139] width 14 height 25
type input "Sep 8, 2041"
click at [612, 207] on div "8" at bounding box center [610, 205] width 15 height 15
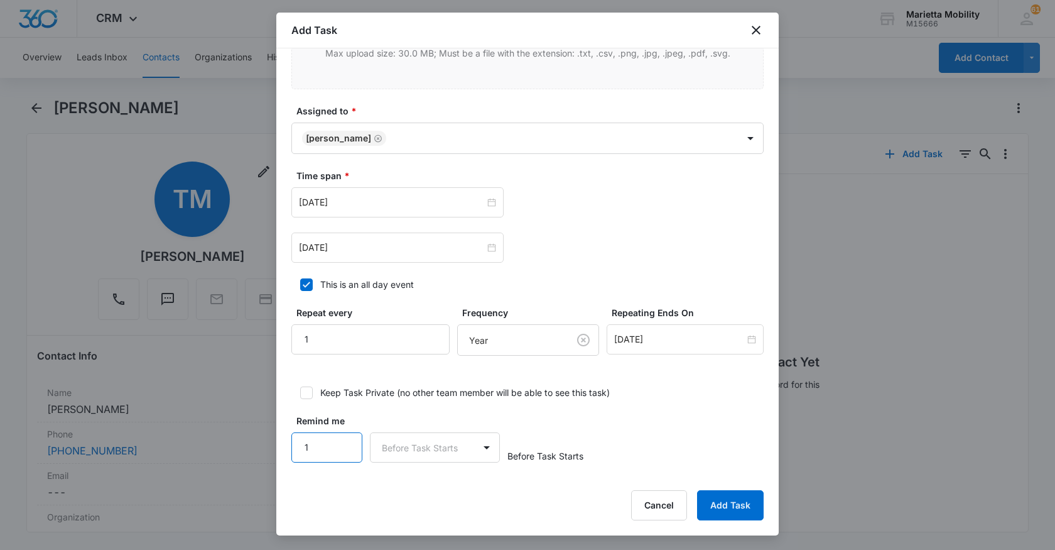
type input "1"
click at [342, 440] on input "1" at bounding box center [326, 447] width 71 height 30
click at [393, 442] on body "CRM Apps Reputation Websites Forms CRM Email Social Shop Scheduling Payments PO…" at bounding box center [527, 275] width 1055 height 550
drag, startPoint x: 391, startPoint y: 489, endPoint x: 406, endPoint y: 488, distance: 15.1
click at [390, 489] on p "Days" at bounding box center [394, 491] width 21 height 13
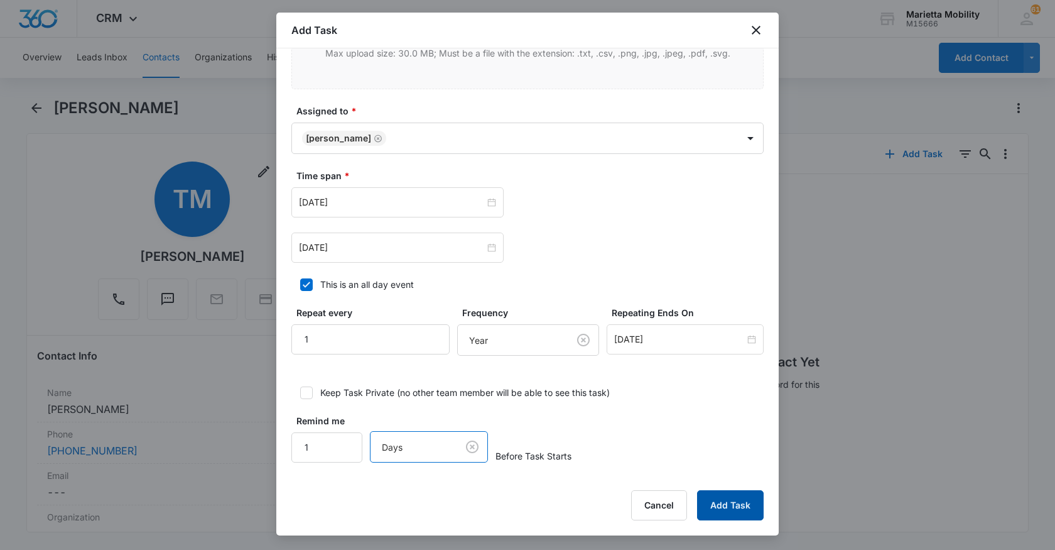
click at [720, 507] on button "Add Task" at bounding box center [730, 505] width 67 height 30
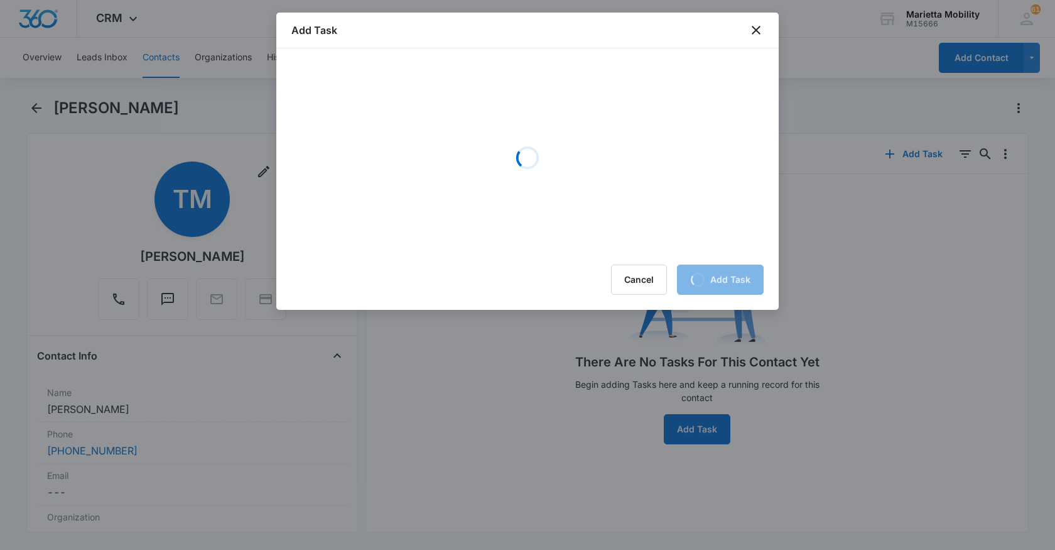
scroll to position [0, 0]
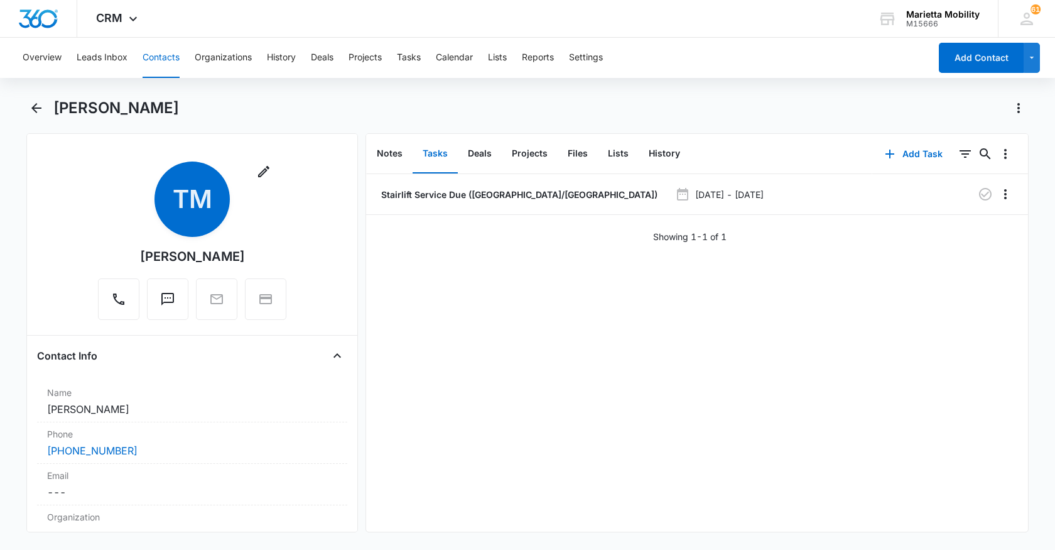
click at [165, 62] on button "Contacts" at bounding box center [161, 58] width 37 height 40
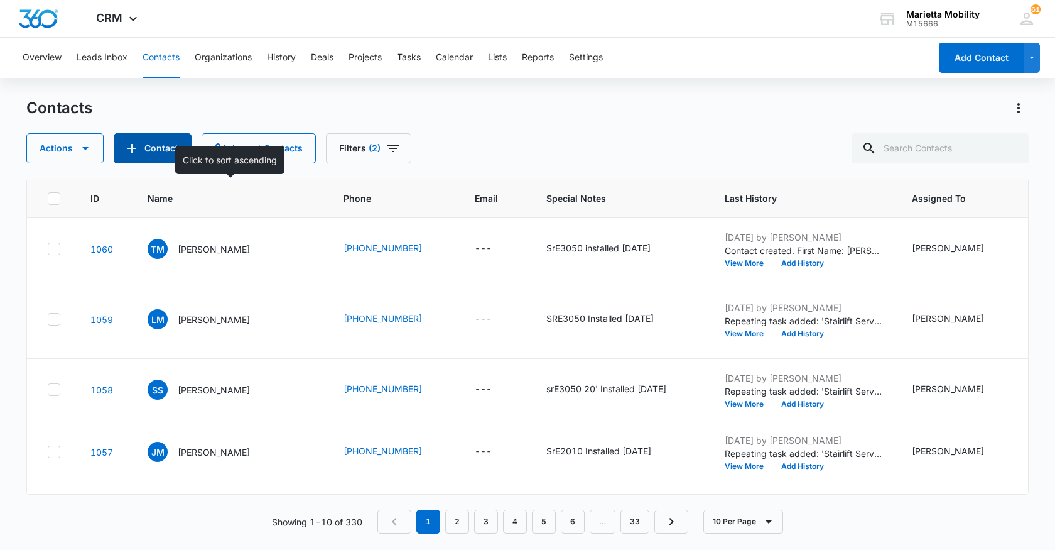
click at [126, 147] on icon "Add Contact" at bounding box center [131, 148] width 15 height 15
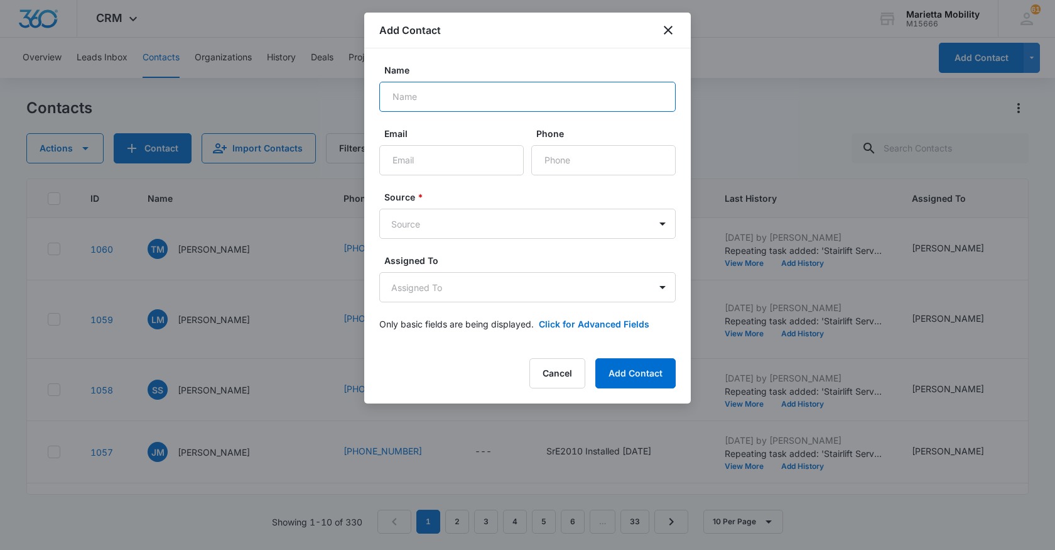
click at [445, 99] on input "Name" at bounding box center [527, 97] width 296 height 30
type input "Heather Enchmark"
type input "(681) 660-3328"
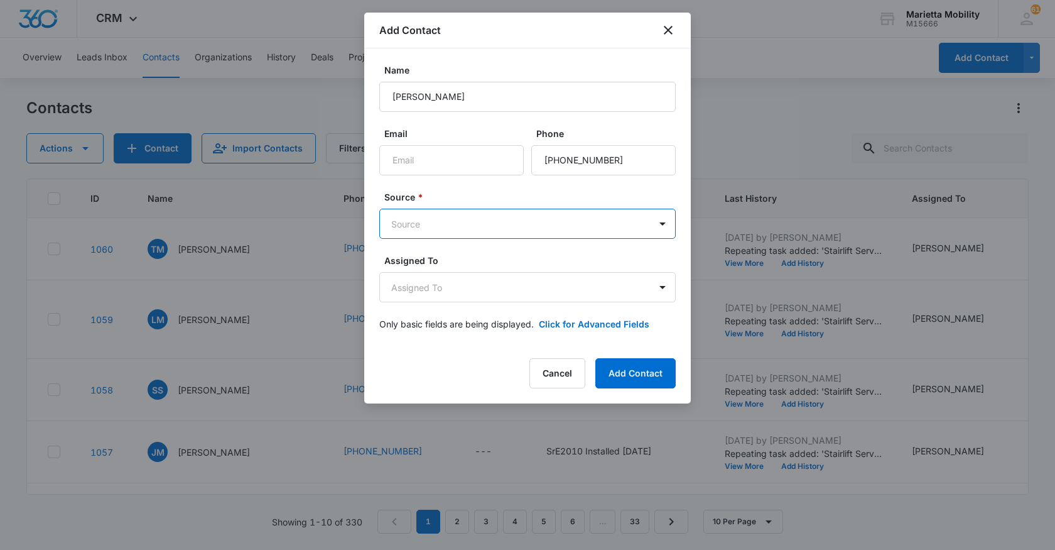
click at [441, 217] on body "CRM Apps Reputation Websites Forms CRM Email Social Shop Scheduling Payments PO…" at bounding box center [527, 275] width 1055 height 550
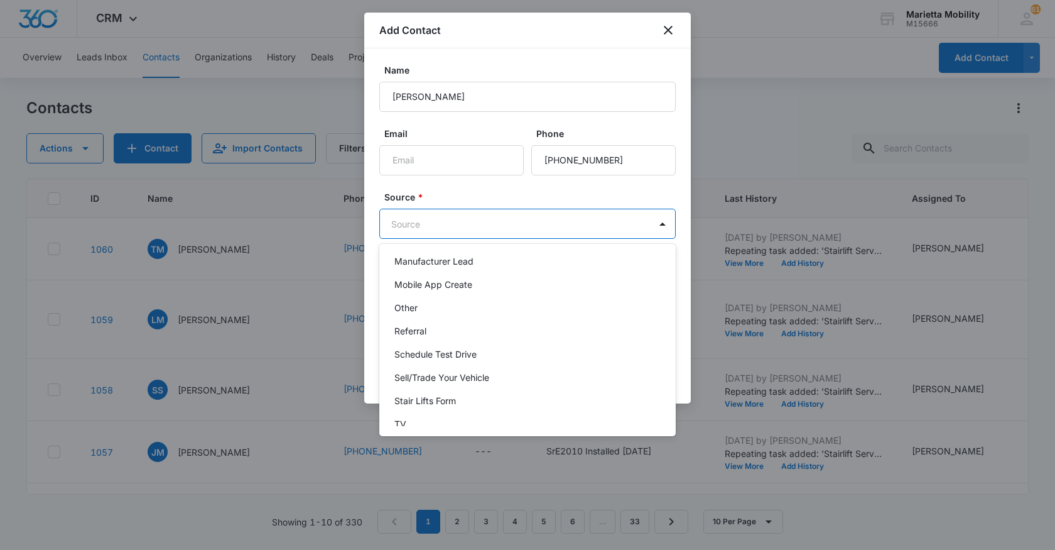
scroll to position [126, 0]
click at [405, 311] on div "Other" at bounding box center [527, 304] width 296 height 23
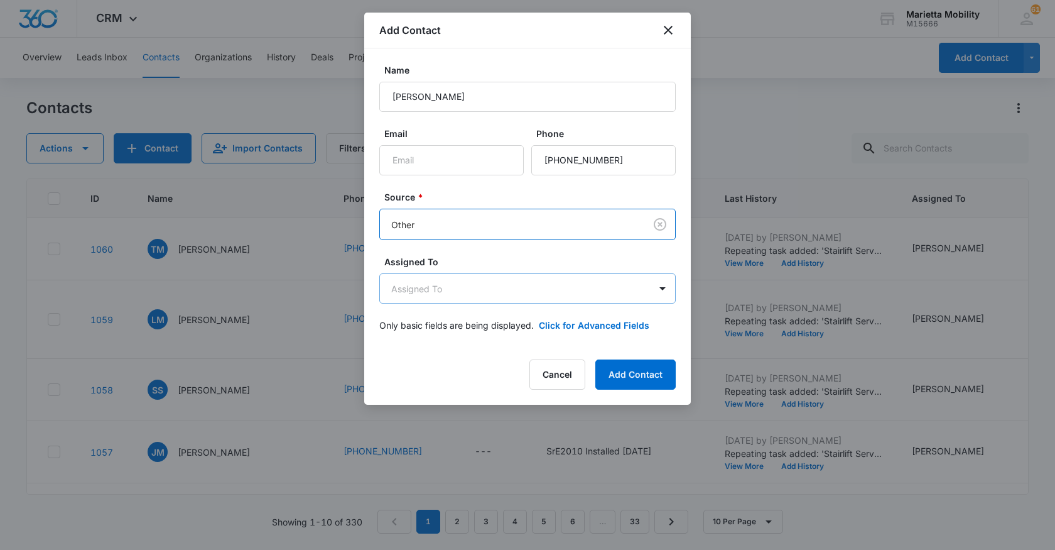
click at [445, 288] on body "CRM Apps Reputation Websites Forms CRM Email Social Shop Scheduling Payments PO…" at bounding box center [527, 275] width 1055 height 550
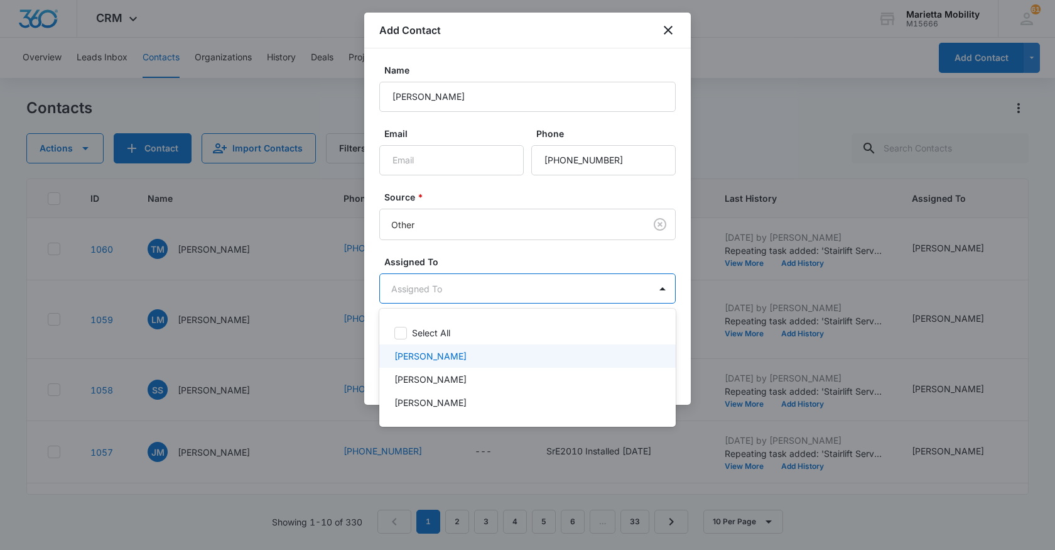
click at [428, 354] on p "[PERSON_NAME]" at bounding box center [430, 355] width 72 height 13
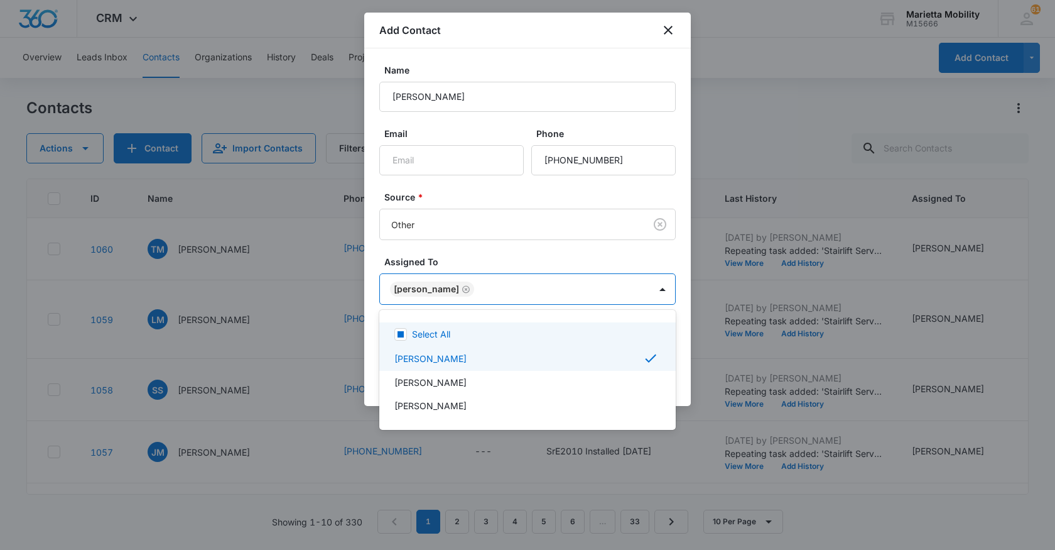
click at [464, 261] on div at bounding box center [527, 275] width 1055 height 550
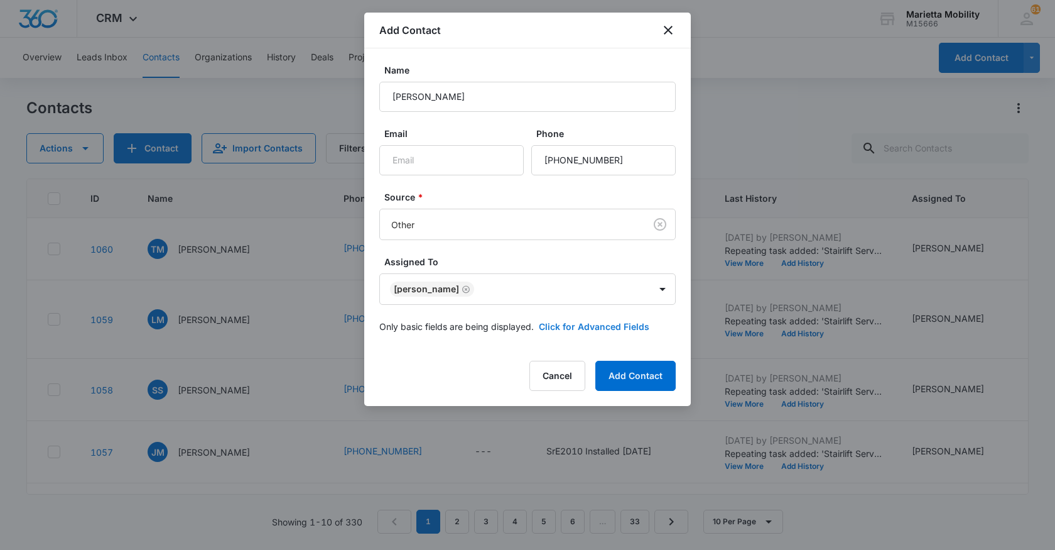
click at [563, 321] on button "Click for Advanced Fields" at bounding box center [594, 326] width 111 height 13
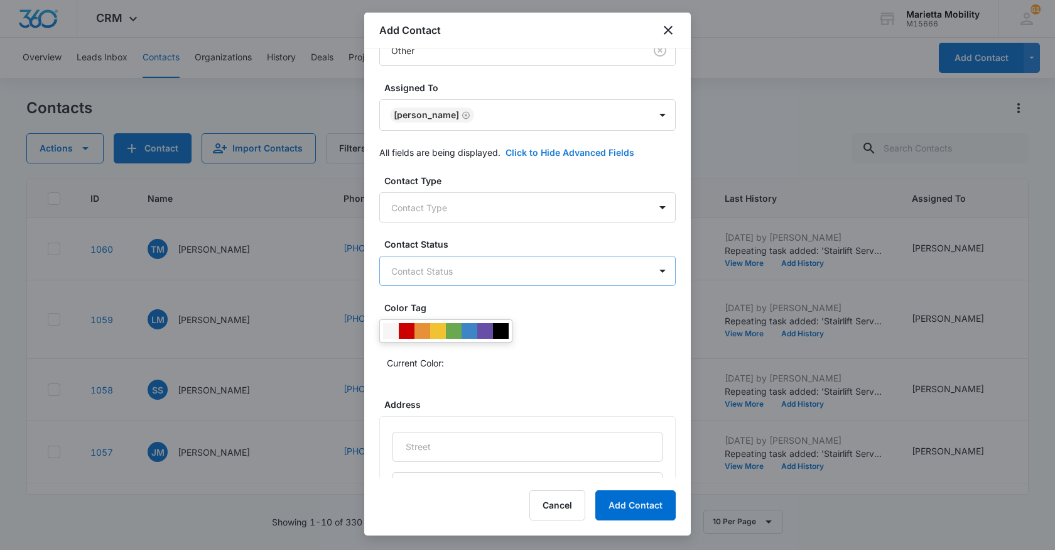
scroll to position [188, 0]
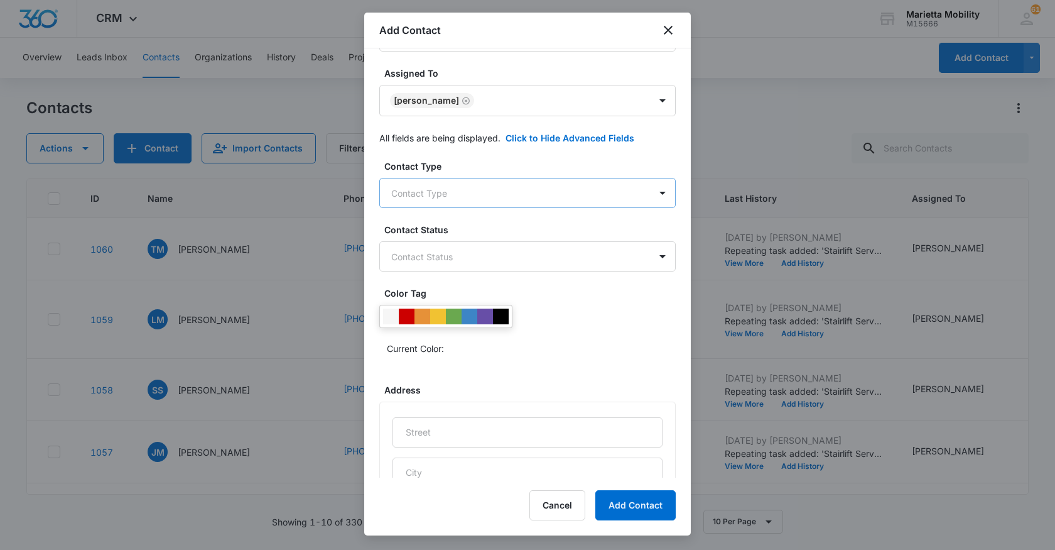
click at [435, 197] on body "CRM Apps Reputation Websites Forms CRM Email Social Shop Scheduling Payments PO…" at bounding box center [527, 275] width 1055 height 550
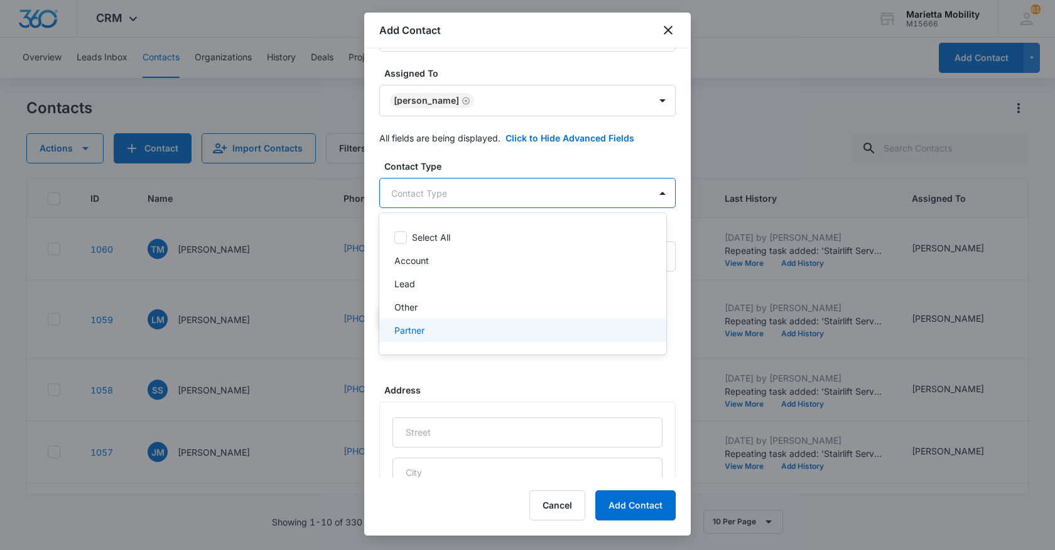
click at [412, 327] on p "Partner" at bounding box center [409, 329] width 30 height 13
click at [467, 163] on div at bounding box center [527, 275] width 1055 height 550
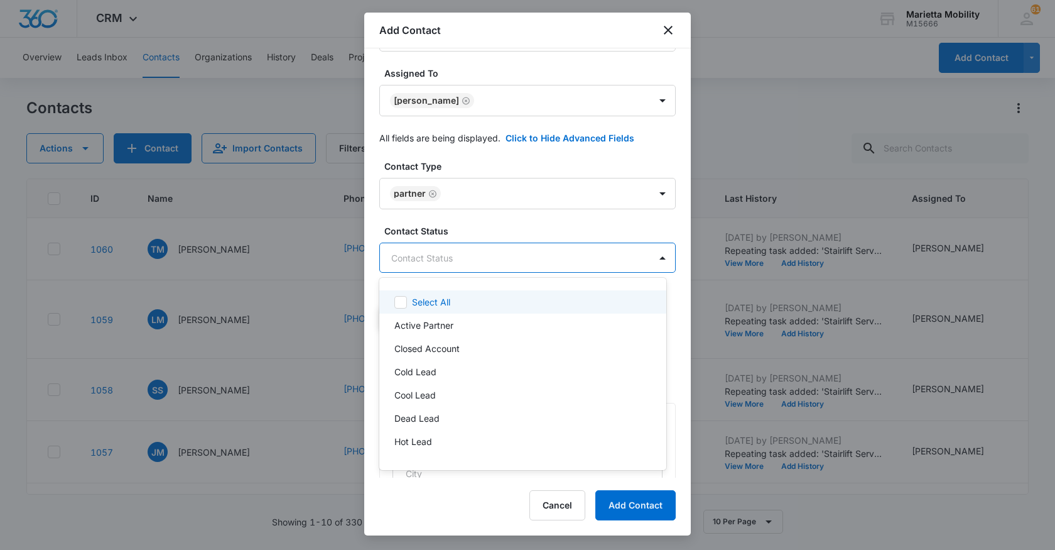
click at [433, 254] on body "CRM Apps Reputation Websites Forms CRM Email Social Shop Scheduling Payments PO…" at bounding box center [527, 275] width 1055 height 550
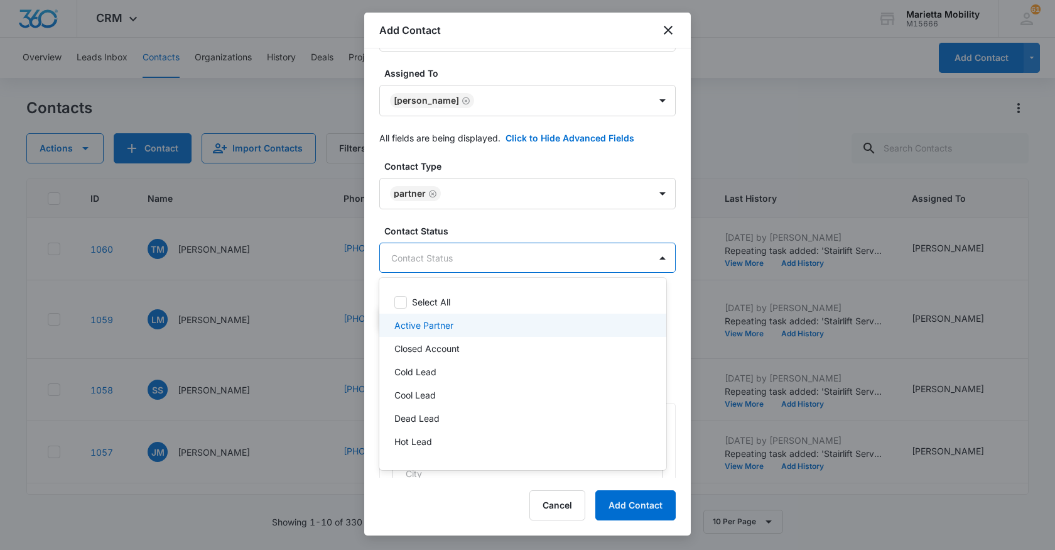
click at [426, 321] on p "Active Partner" at bounding box center [423, 324] width 59 height 13
click at [472, 232] on div at bounding box center [527, 275] width 1055 height 550
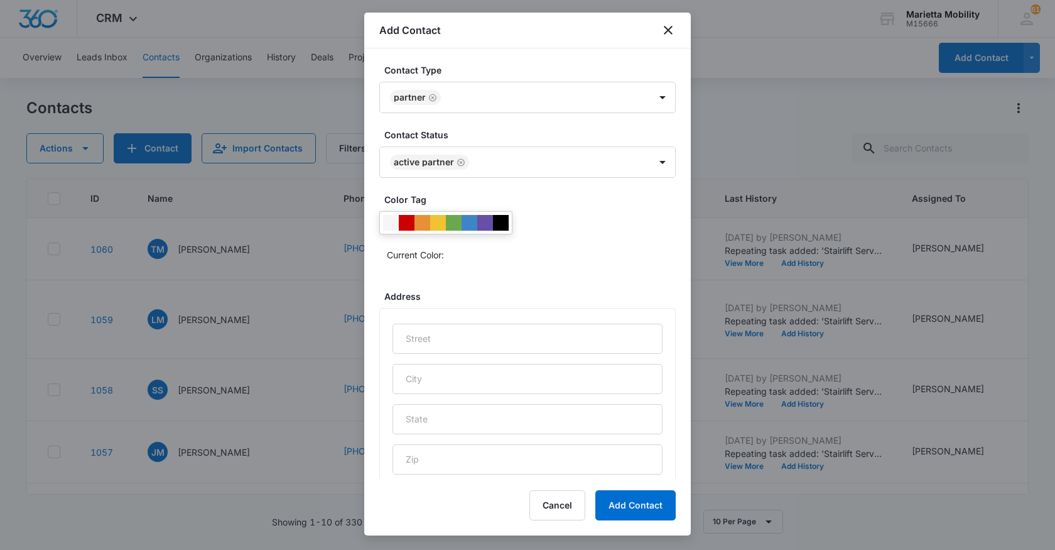
scroll to position [314, 0]
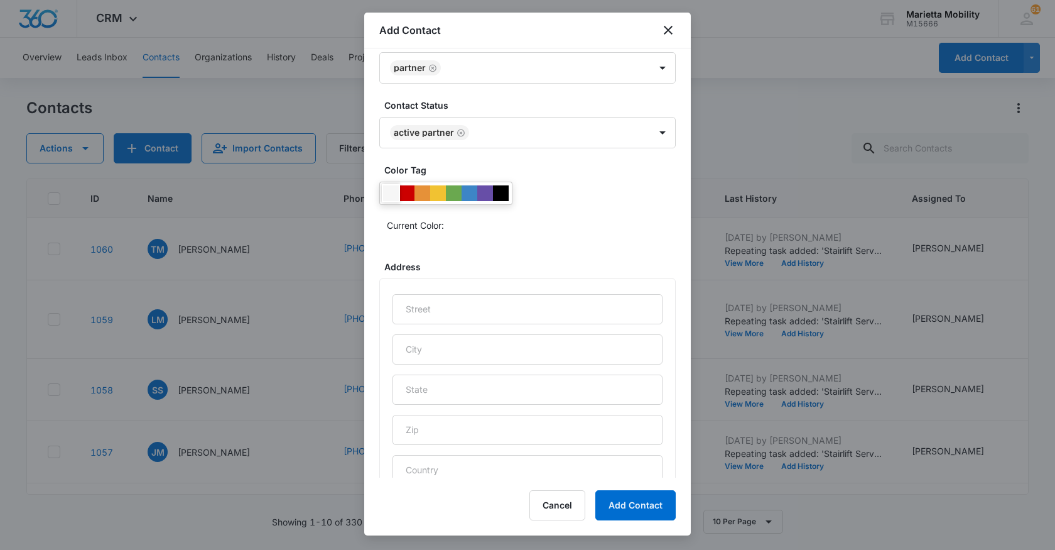
click at [392, 196] on div at bounding box center [391, 193] width 16 height 16
click at [423, 302] on input "text" at bounding box center [528, 309] width 270 height 30
type input "2009 17th Ave"
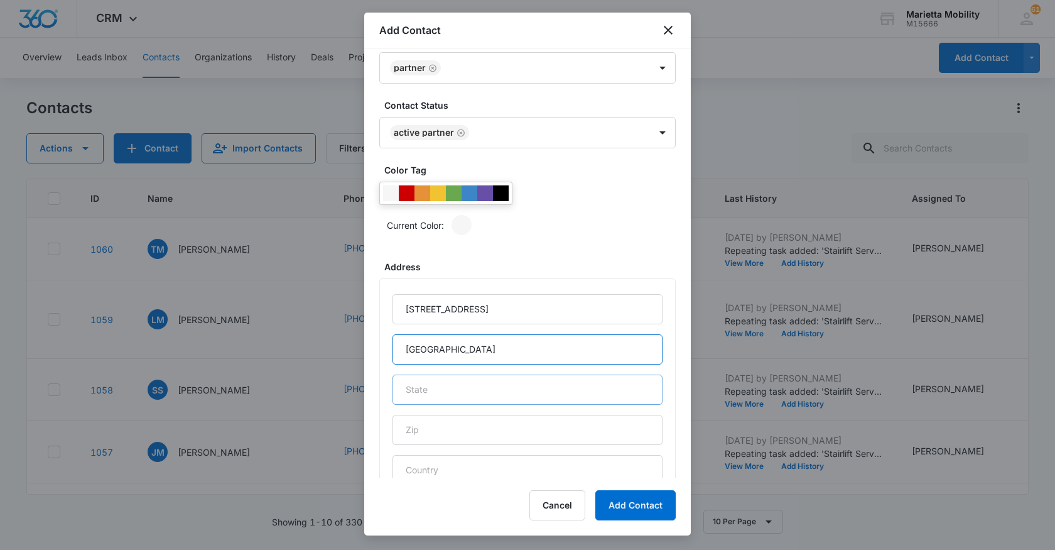
type input "Parkersburg"
click at [438, 395] on input "text" at bounding box center [528, 389] width 270 height 30
type input "WV"
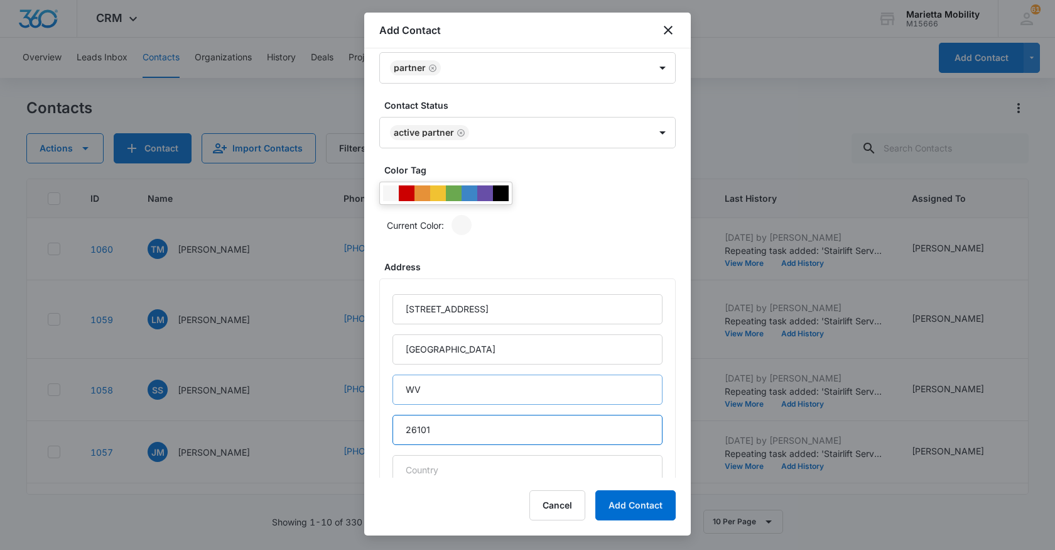
type input "26101"
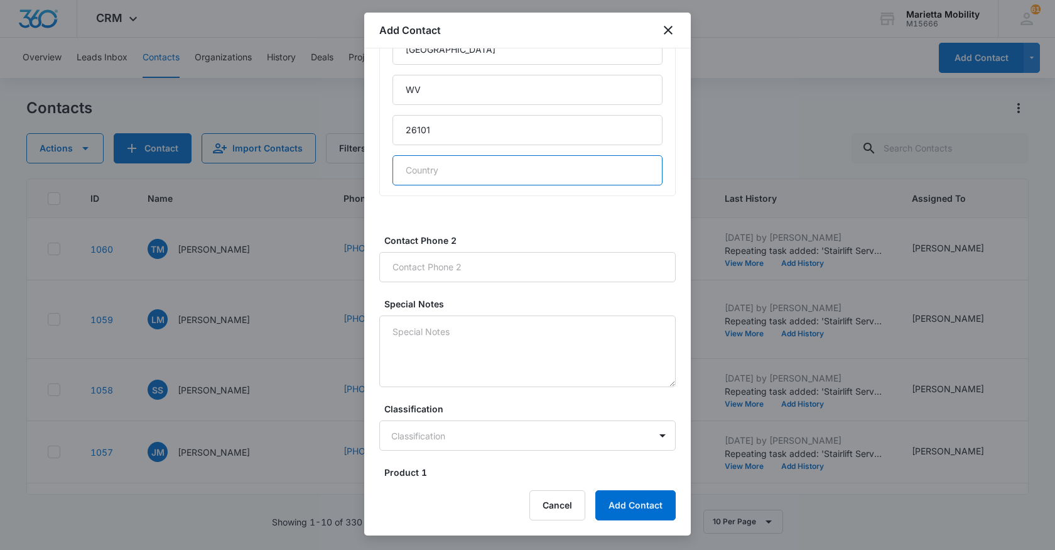
scroll to position [636, 0]
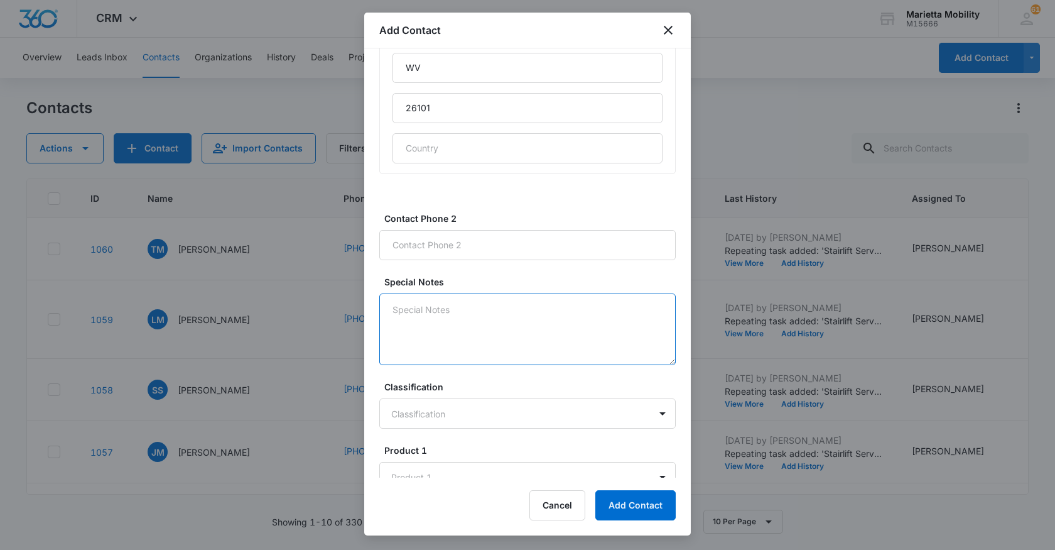
click at [423, 313] on textarea "Special Notes" at bounding box center [527, 329] width 296 height 72
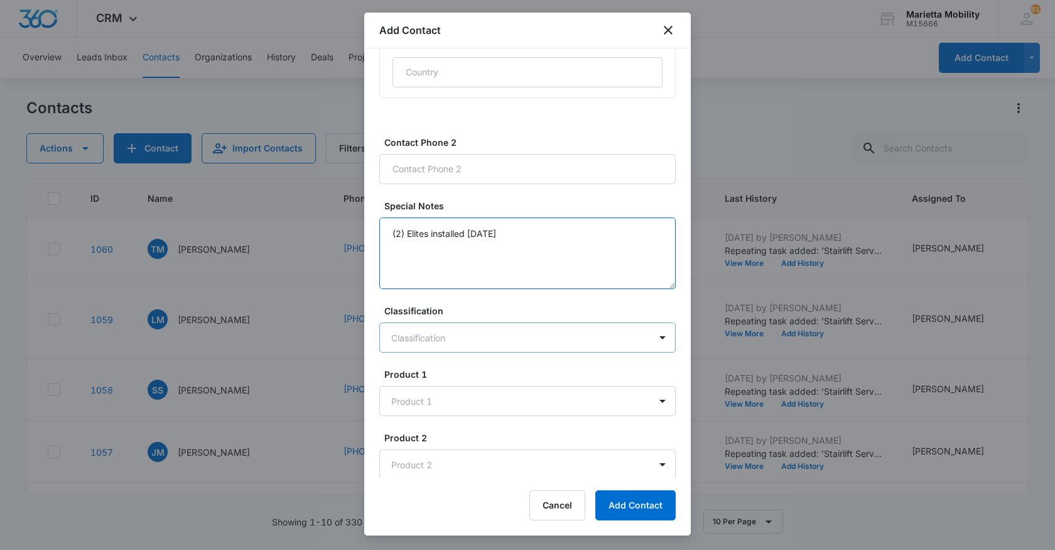
scroll to position [713, 0]
type textarea "(2) Elites installed 9/8/25"
click at [447, 338] on body "CRM Apps Reputation Websites Forms CRM Email Social Shop Scheduling Payments PO…" at bounding box center [527, 275] width 1055 height 550
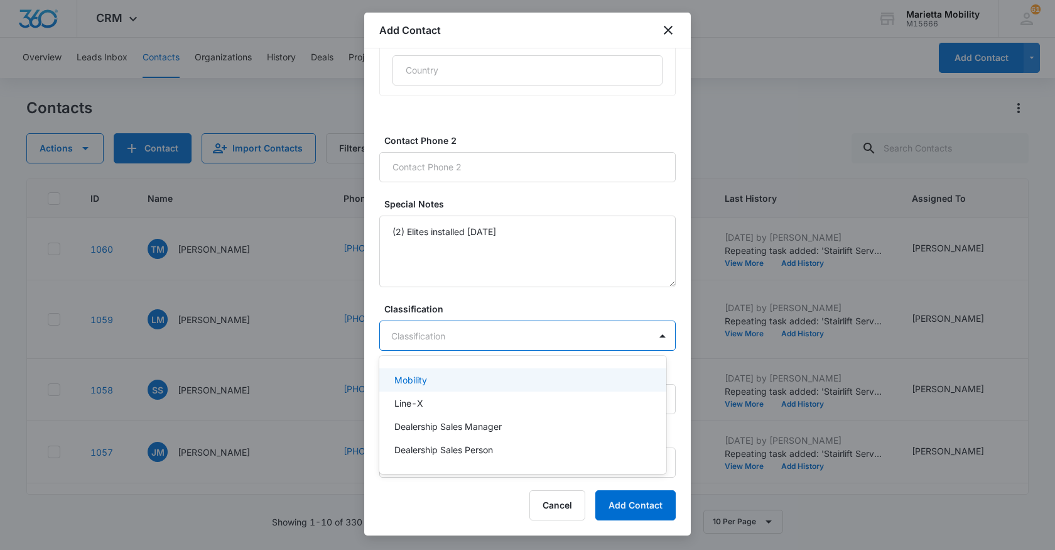
click at [418, 381] on p "Mobility" at bounding box center [410, 379] width 33 height 13
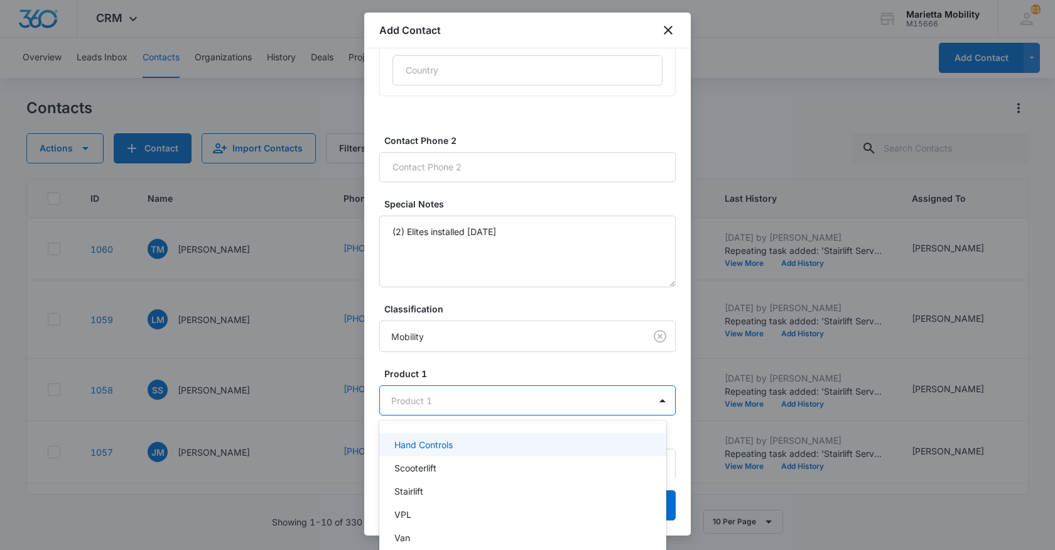
click at [439, 411] on body "CRM Apps Reputation Websites Forms CRM Email Social Shop Scheduling Payments PO…" at bounding box center [527, 275] width 1055 height 550
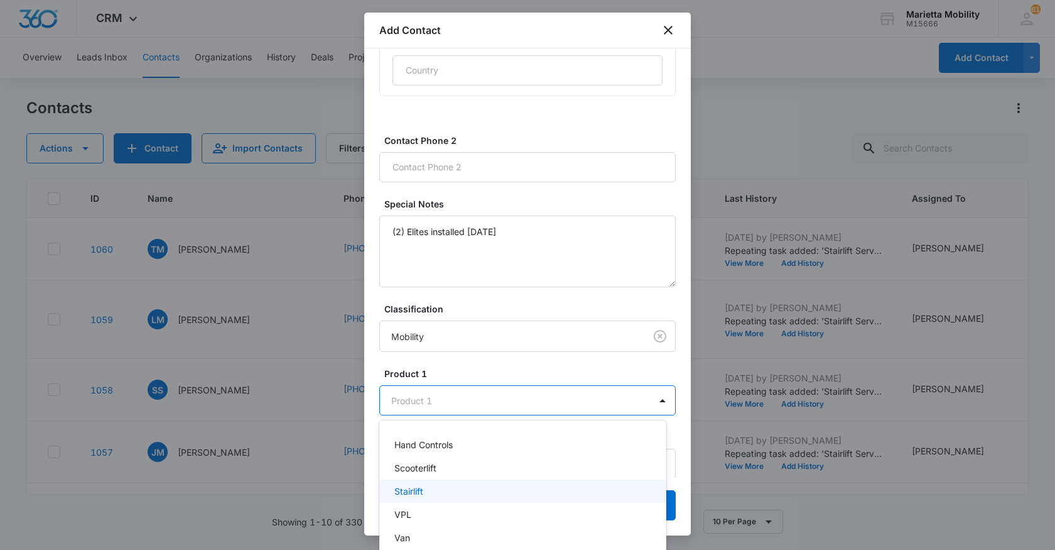
click at [414, 492] on p "Stairlift" at bounding box center [408, 490] width 29 height 13
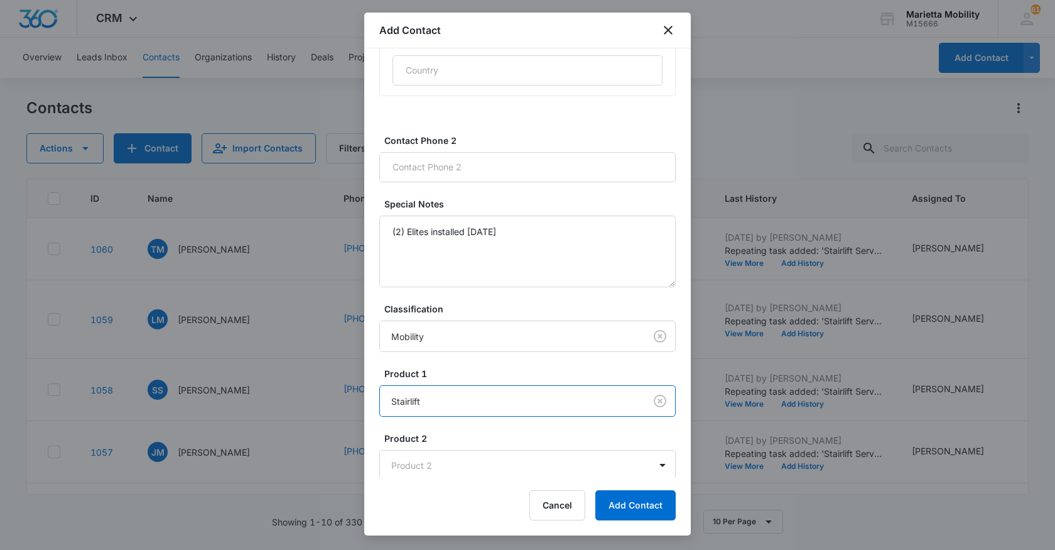
scroll to position [716, 0]
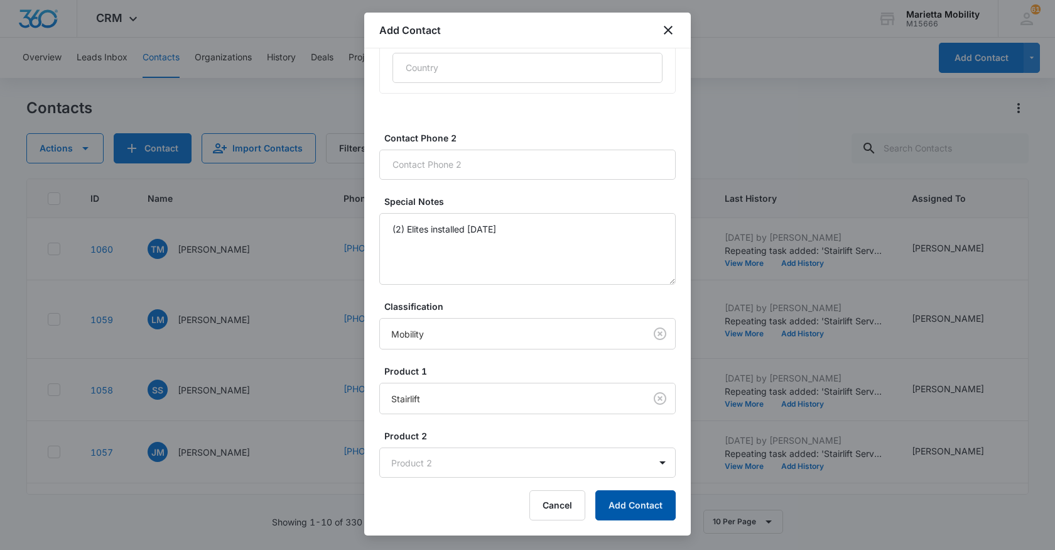
click at [631, 510] on button "Add Contact" at bounding box center [635, 505] width 80 height 30
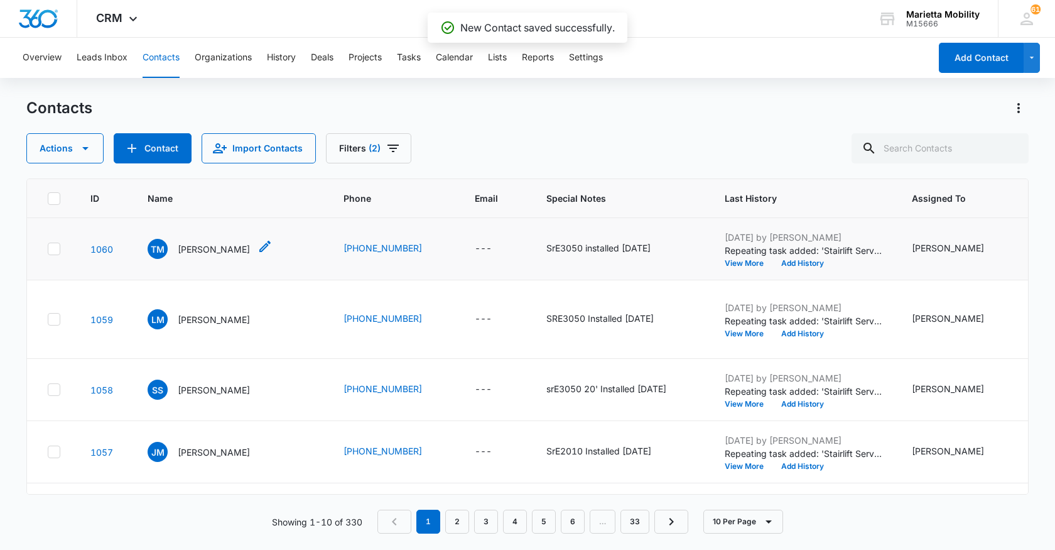
click at [203, 256] on p "Ted Mayberry" at bounding box center [214, 248] width 72 height 13
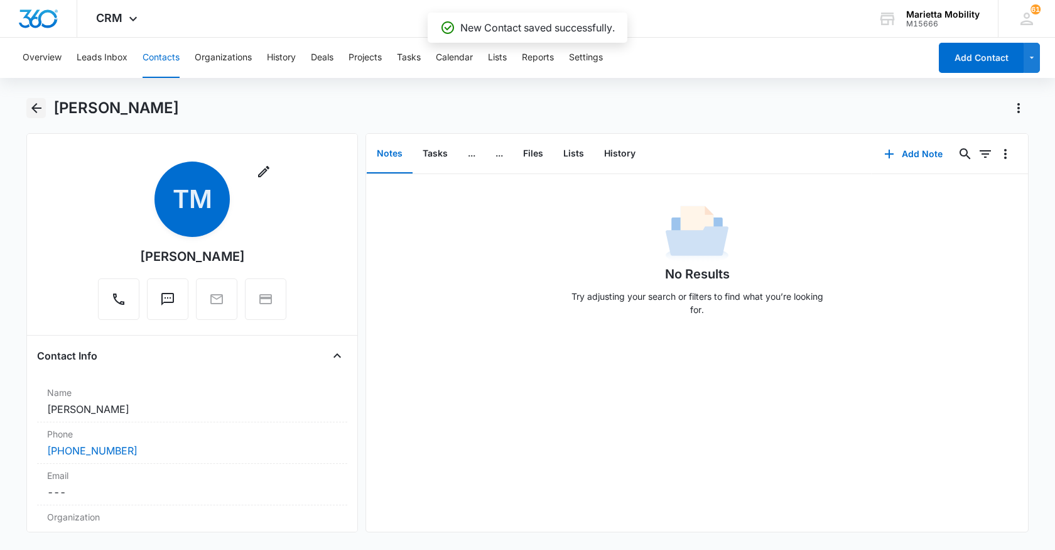
drag, startPoint x: 36, startPoint y: 106, endPoint x: 60, endPoint y: 106, distance: 23.9
click at [37, 106] on icon "Back" at bounding box center [36, 107] width 15 height 15
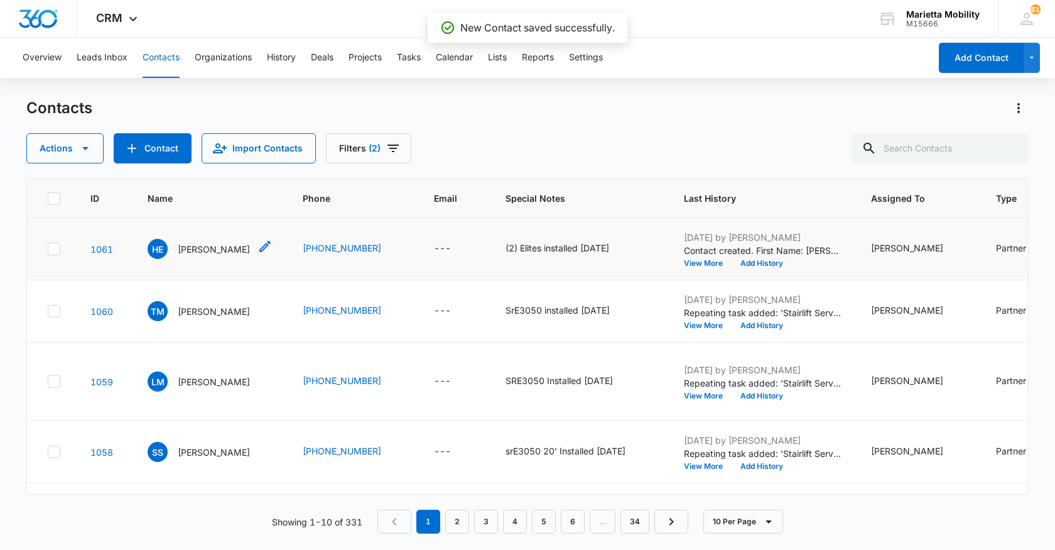
click at [199, 256] on p "Heather Enchmark" at bounding box center [214, 248] width 72 height 13
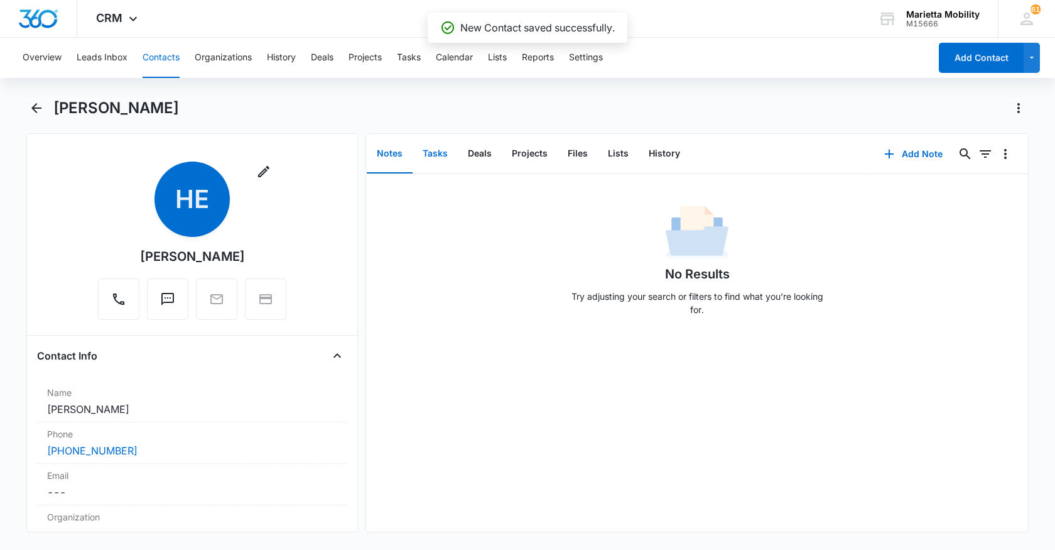
click at [439, 159] on button "Tasks" at bounding box center [435, 153] width 45 height 39
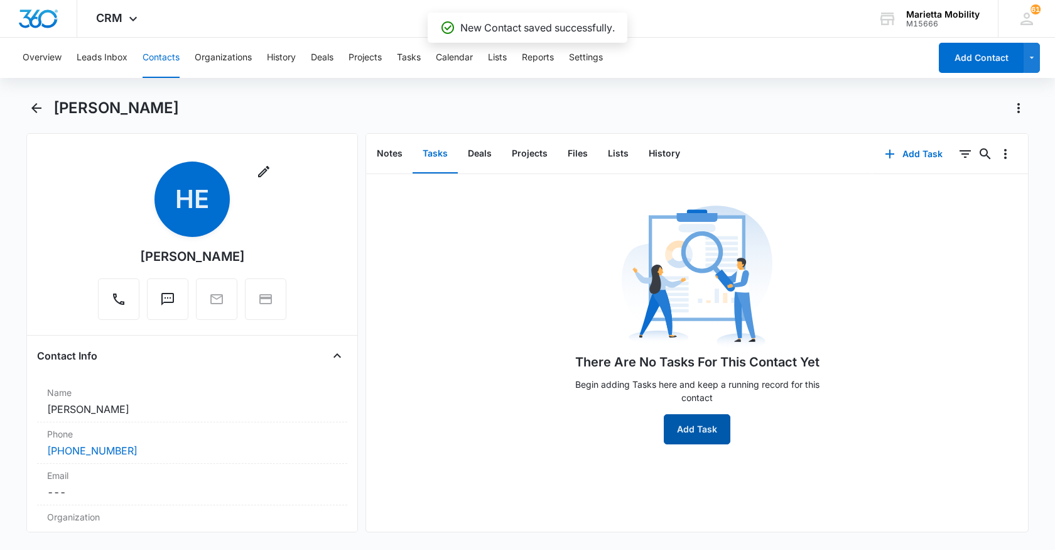
click at [678, 421] on button "Add Task" at bounding box center [697, 429] width 67 height 30
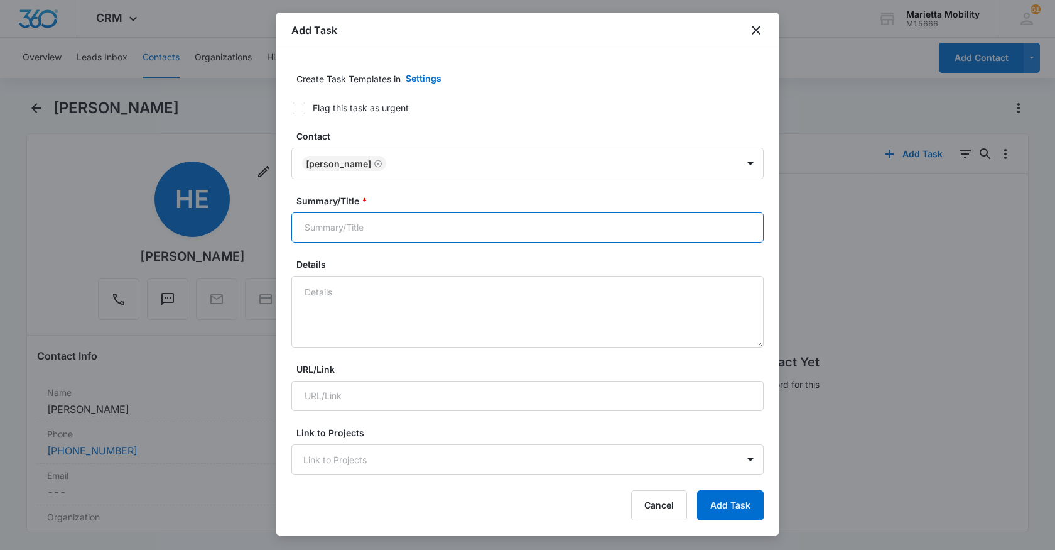
click at [419, 228] on input "Summary/Title *" at bounding box center [527, 227] width 472 height 30
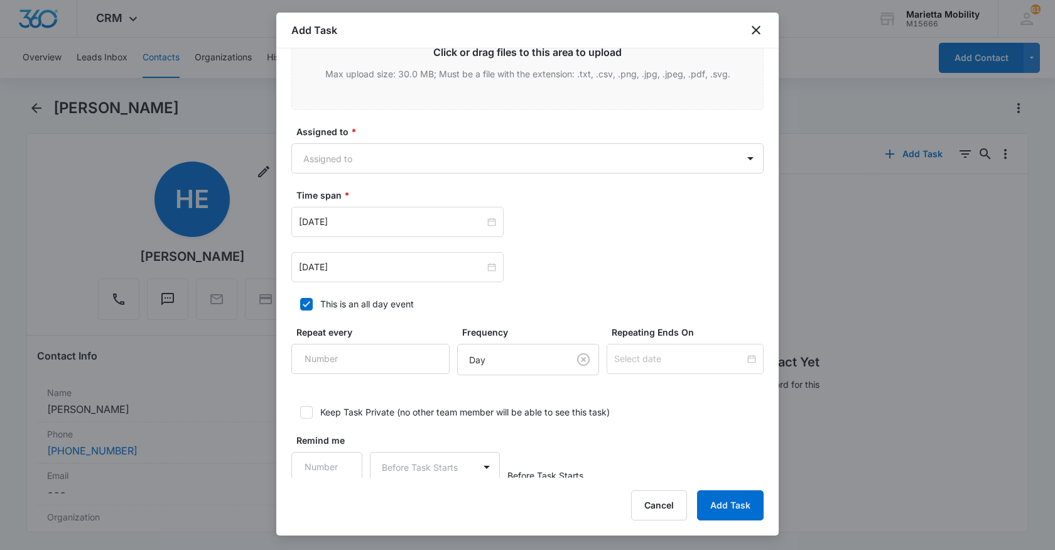
scroll to position [628, 0]
type input "Stairlift Service Due (Parkersburg/Enchmark)"
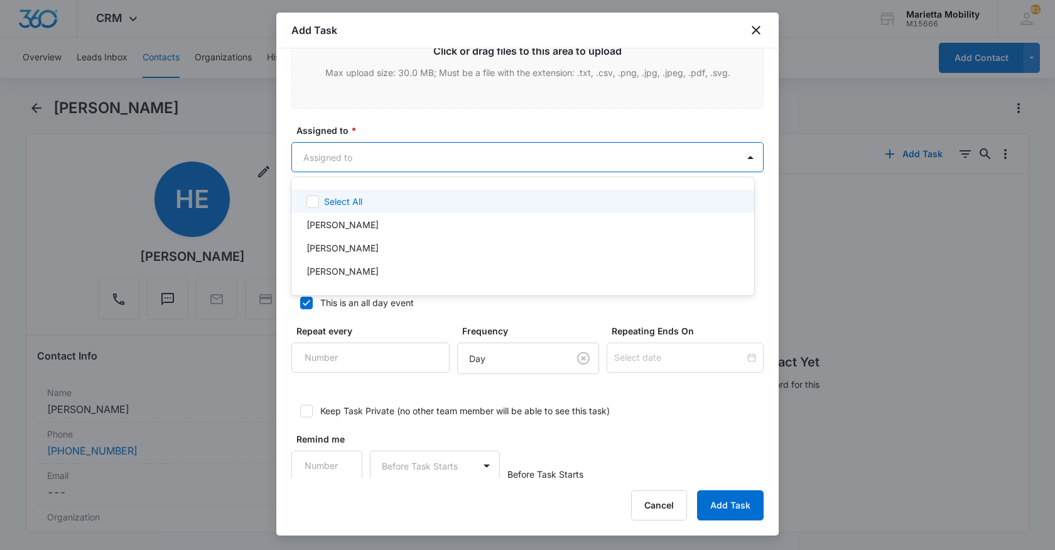
click at [371, 161] on body "CRM Apps Reputation Websites Forms CRM Email Social Shop Scheduling Payments PO…" at bounding box center [527, 275] width 1055 height 550
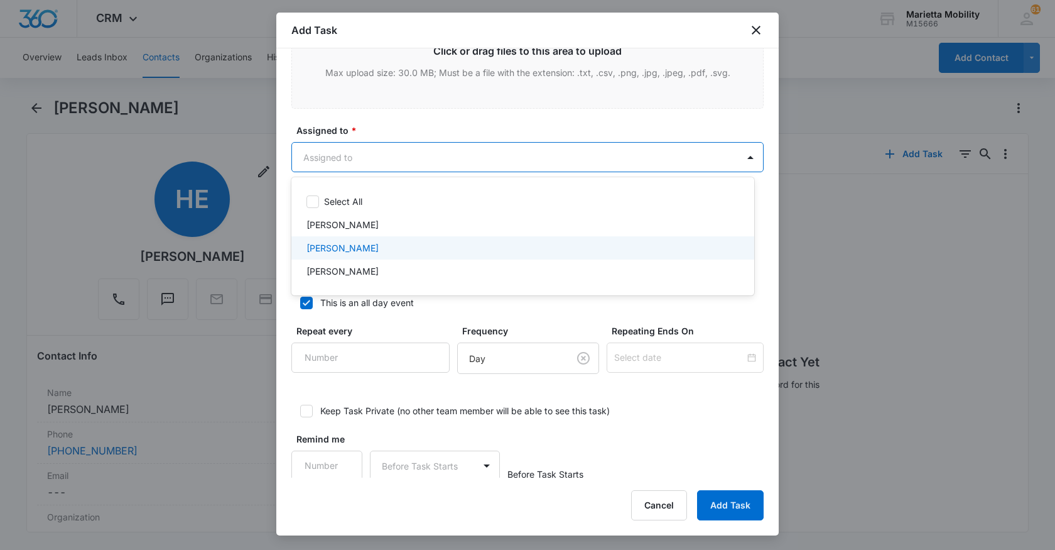
click at [345, 246] on p "[PERSON_NAME]" at bounding box center [342, 247] width 72 height 13
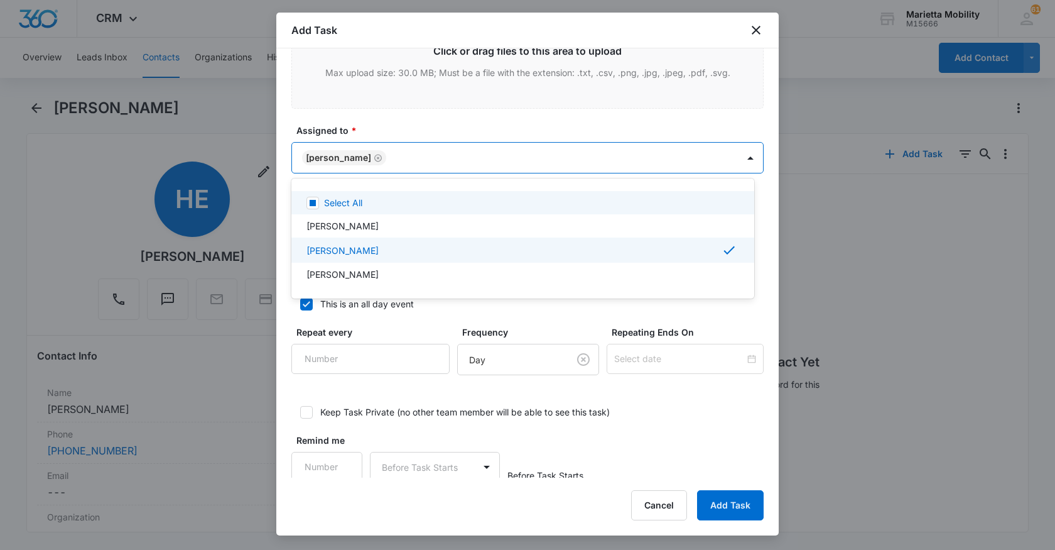
click at [393, 129] on div at bounding box center [527, 275] width 1055 height 550
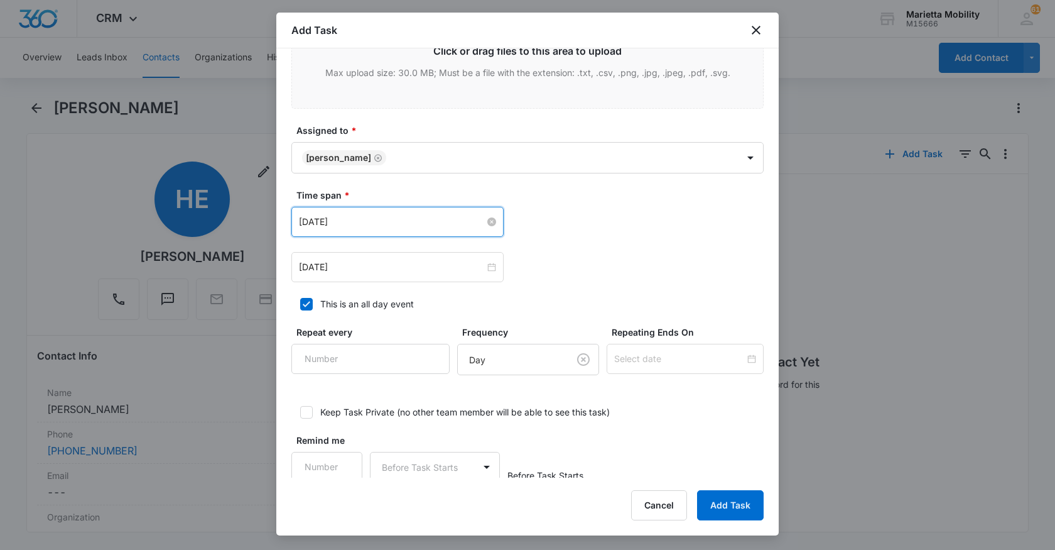
click at [354, 219] on input "Sep 8, 2025" at bounding box center [392, 222] width 186 height 14
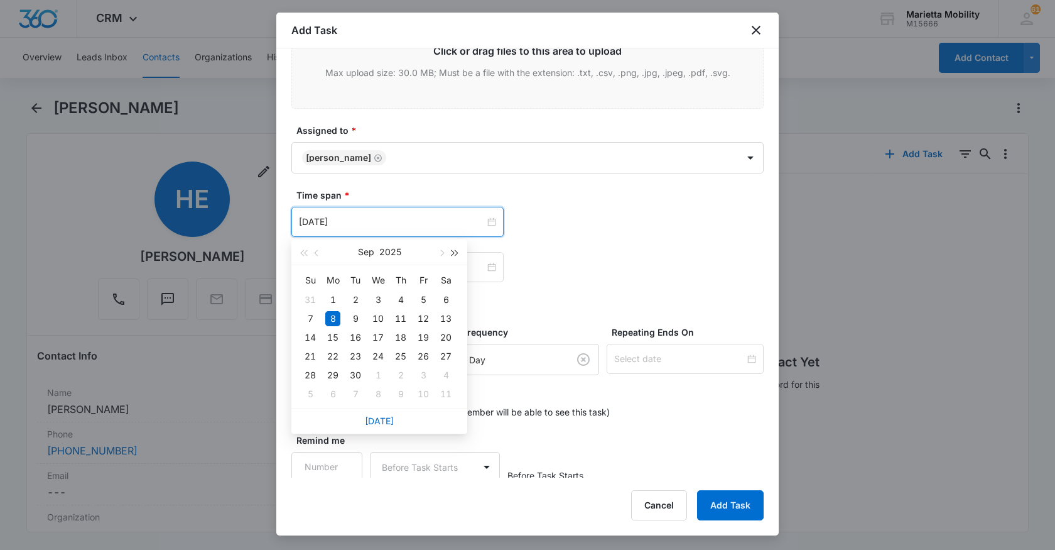
click at [452, 252] on span "button" at bounding box center [455, 253] width 6 height 6
type input "Sep 8, 2026"
click at [355, 320] on div "8" at bounding box center [355, 318] width 15 height 15
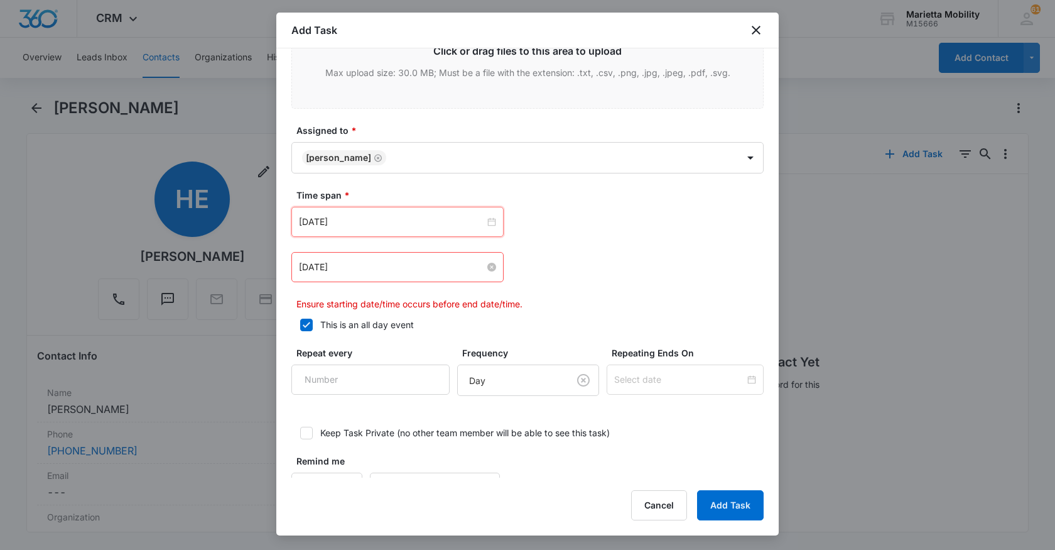
click at [431, 266] on input "Sep 8, 2025" at bounding box center [392, 267] width 186 height 14
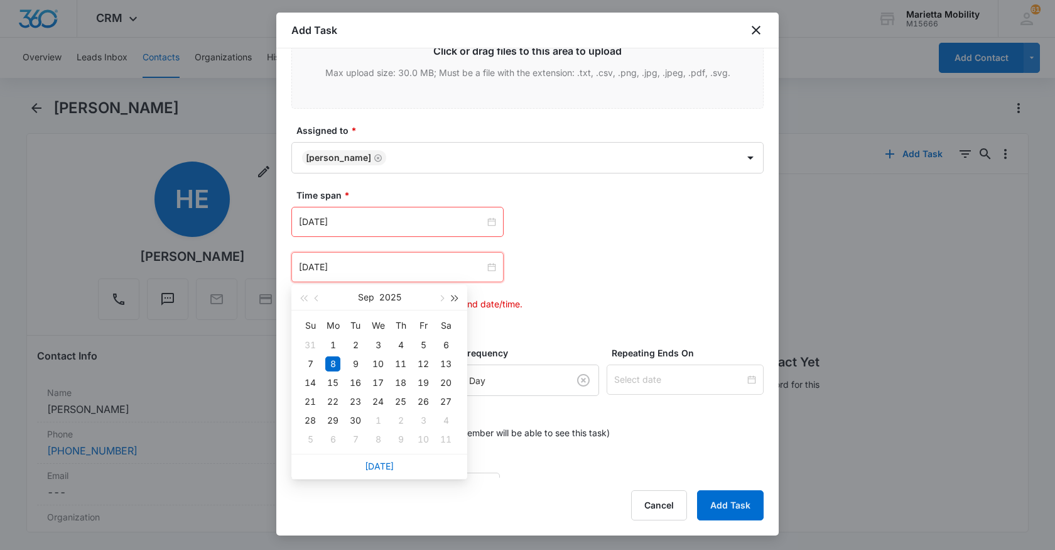
click at [452, 300] on span "button" at bounding box center [455, 298] width 6 height 6
type input "Sep 8, 2026"
click at [355, 362] on div "8" at bounding box center [355, 363] width 15 height 15
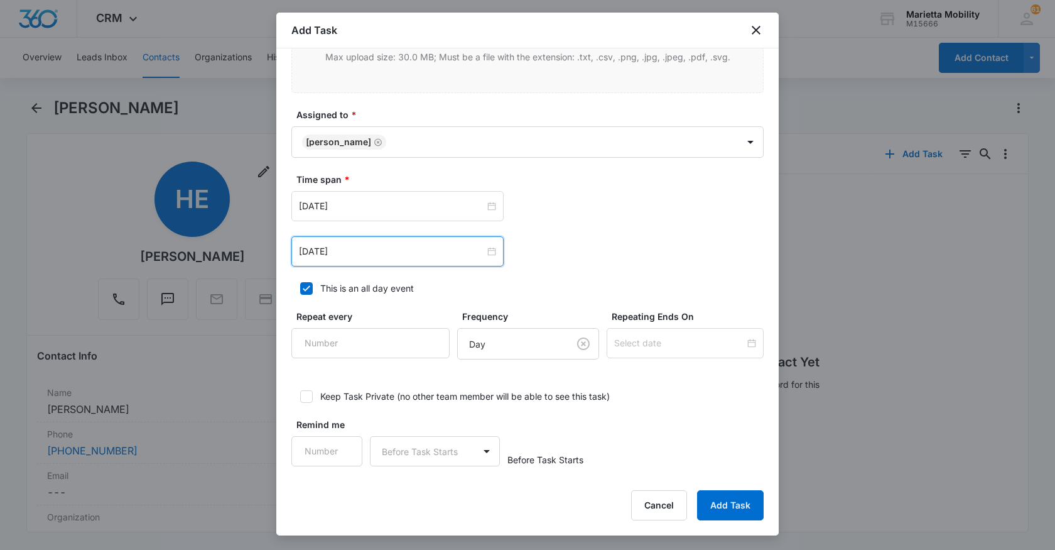
scroll to position [647, 0]
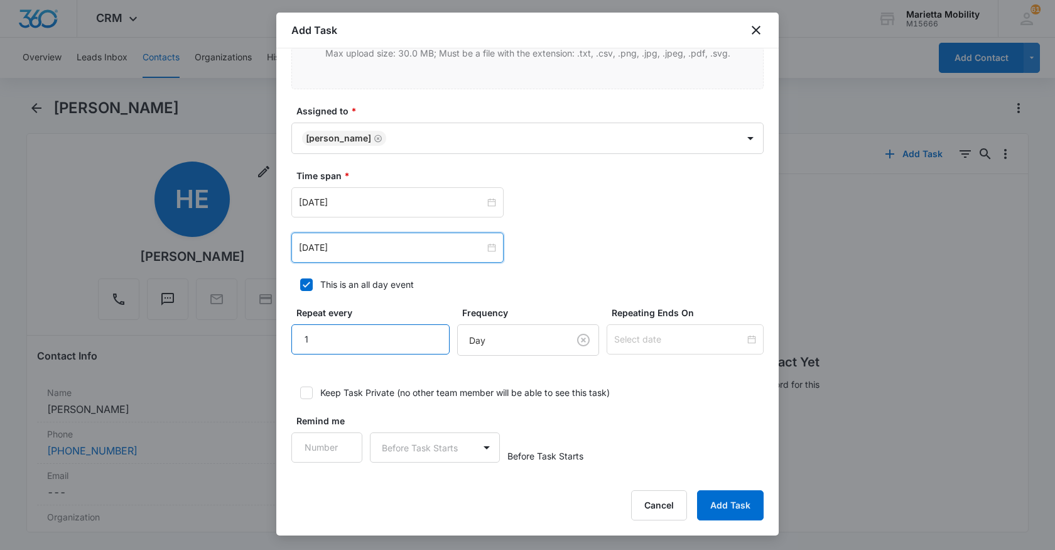
type input "1"
click at [417, 333] on input "1" at bounding box center [370, 339] width 158 height 30
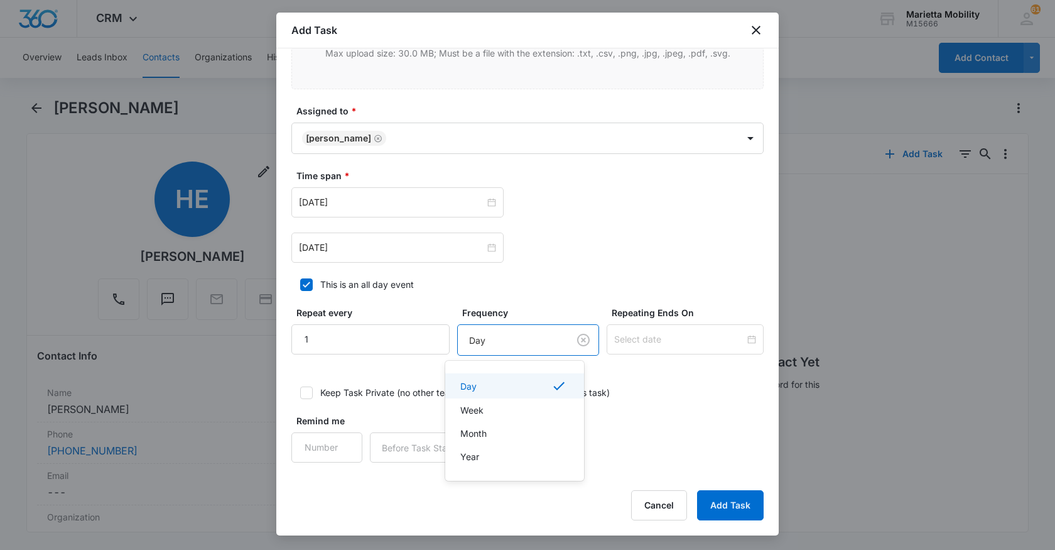
click at [536, 347] on body "CRM Apps Reputation Websites Forms CRM Email Social Shop Scheduling Payments PO…" at bounding box center [527, 275] width 1055 height 550
click at [472, 459] on p "Year" at bounding box center [469, 456] width 19 height 13
click at [619, 345] on input at bounding box center [679, 339] width 131 height 14
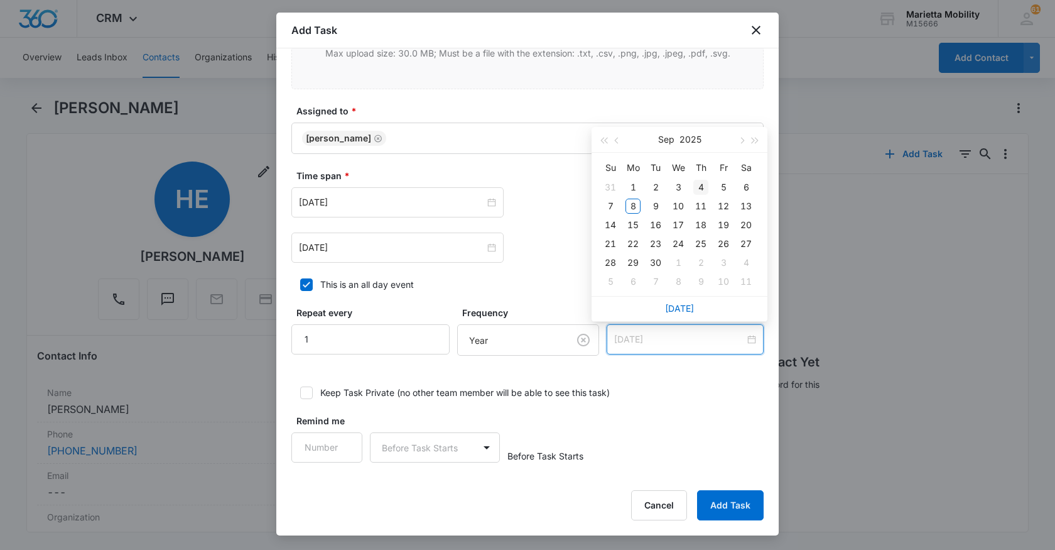
type input "Sep 4, 2025"
click at [758, 142] on button "button" at bounding box center [756, 139] width 14 height 25
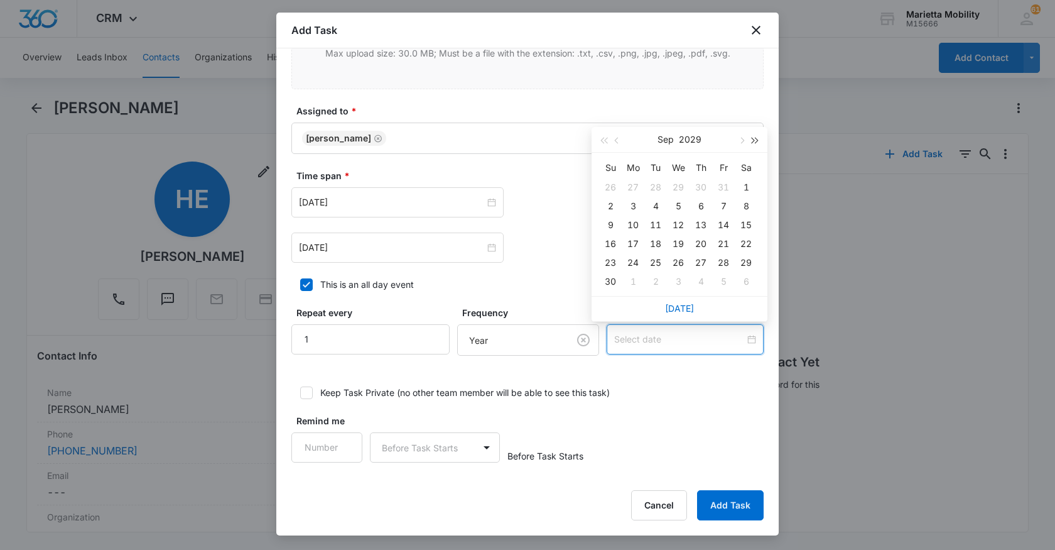
click at [758, 142] on button "button" at bounding box center [756, 139] width 14 height 25
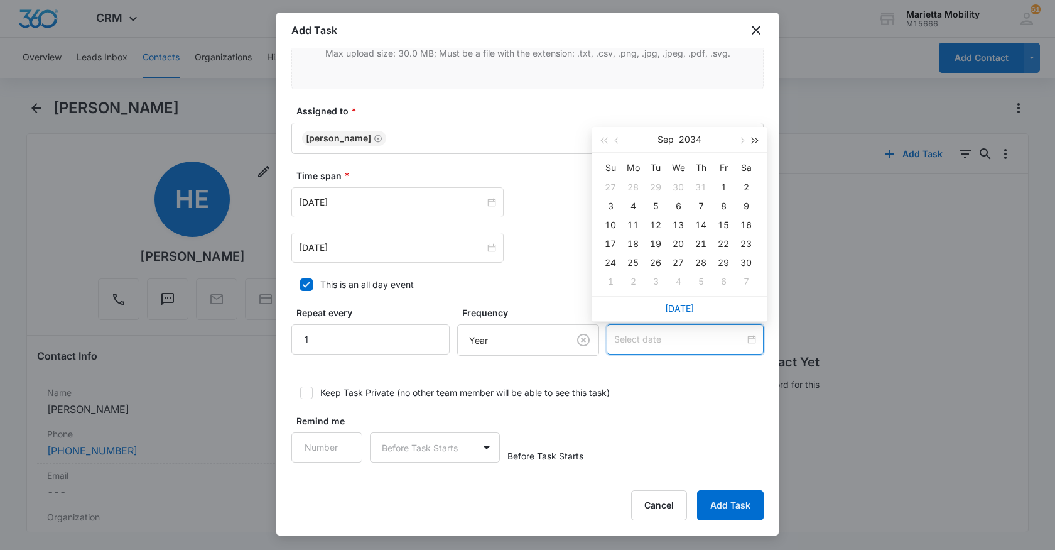
click at [758, 142] on button "button" at bounding box center [756, 139] width 14 height 25
click at [757, 142] on button "button" at bounding box center [756, 139] width 14 height 25
click at [756, 142] on button "button" at bounding box center [756, 139] width 14 height 25
click at [756, 142] on span "button" at bounding box center [755, 141] width 6 height 6
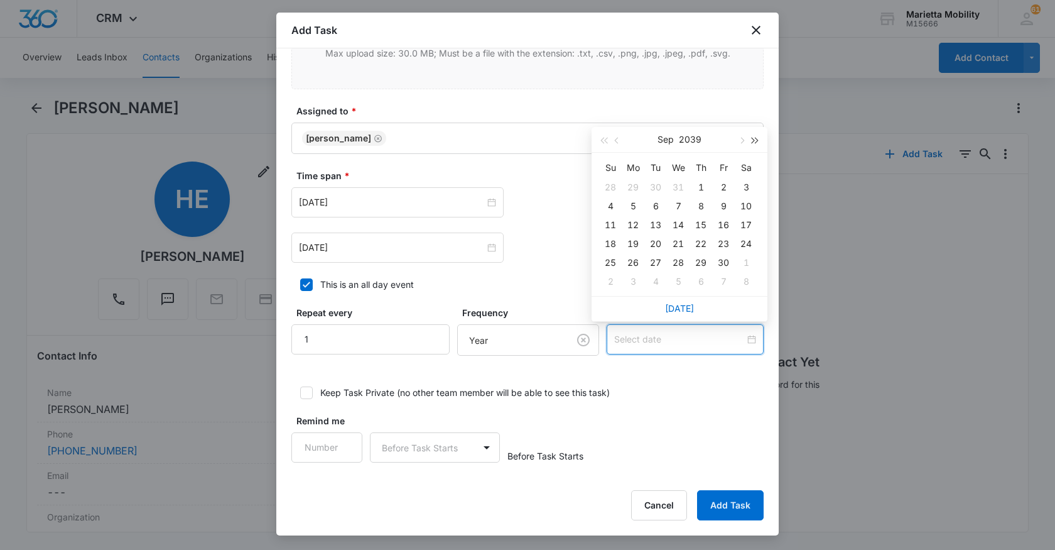
click at [756, 142] on span "button" at bounding box center [755, 141] width 6 height 6
type input "Sep 8, 2041"
click at [614, 210] on div "8" at bounding box center [610, 205] width 15 height 15
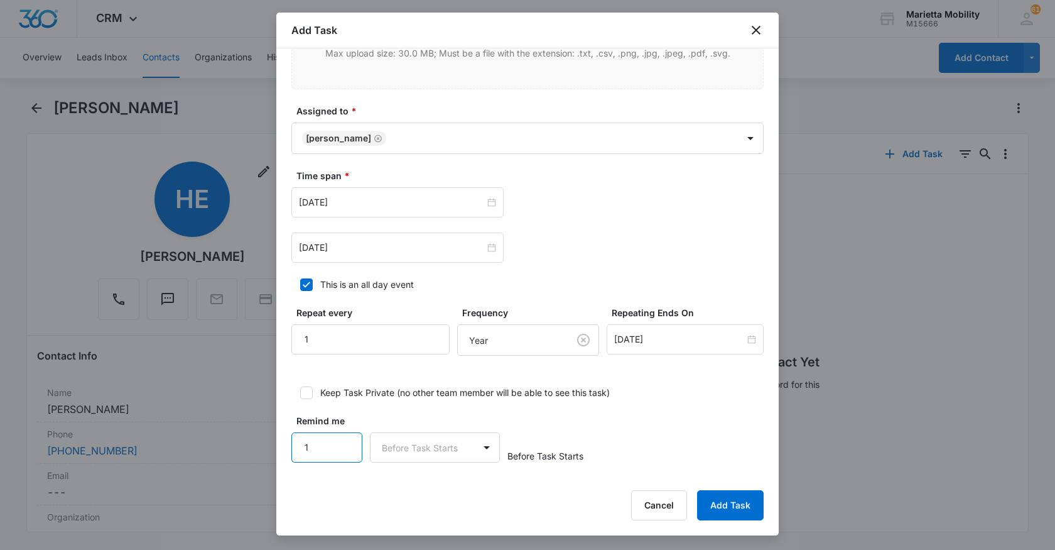
type input "1"
click at [340, 440] on input "1" at bounding box center [326, 447] width 71 height 30
click at [381, 446] on body "CRM Apps Reputation Websites Forms CRM Email Social Shop Scheduling Payments PO…" at bounding box center [527, 275] width 1055 height 550
click at [398, 488] on p "Days" at bounding box center [394, 491] width 21 height 13
click at [738, 506] on button "Add Task" at bounding box center [730, 505] width 67 height 30
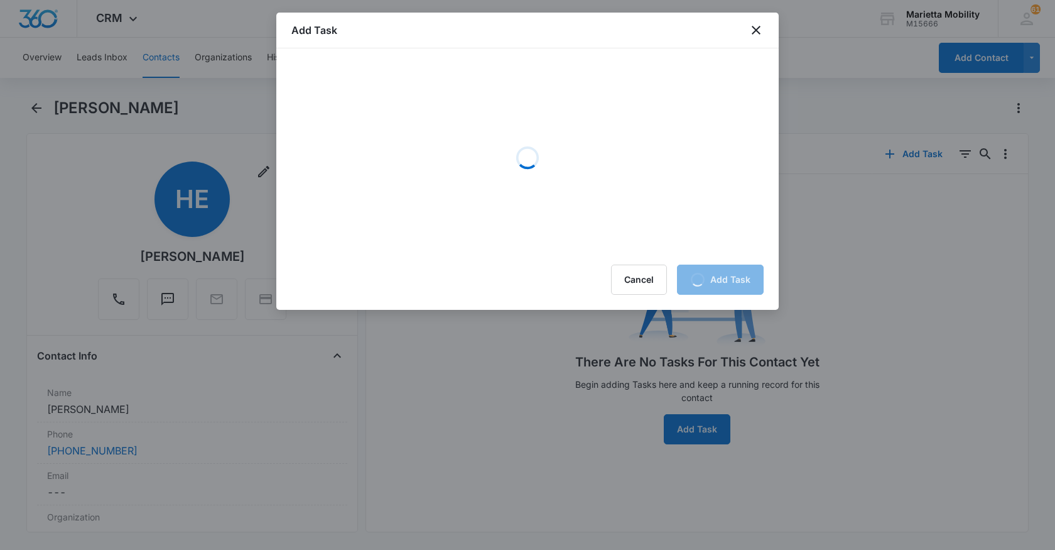
scroll to position [0, 0]
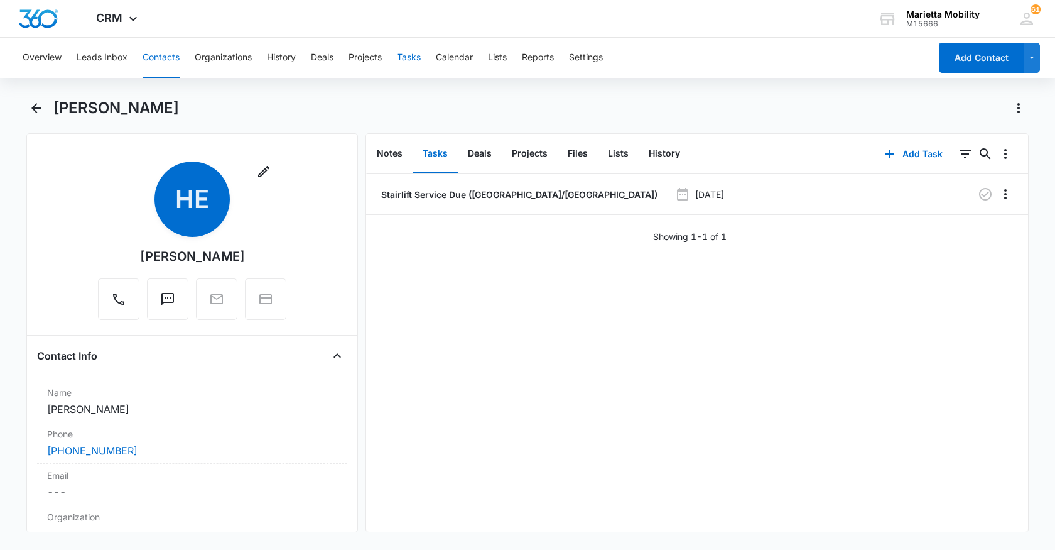
click at [417, 55] on button "Tasks" at bounding box center [409, 58] width 24 height 40
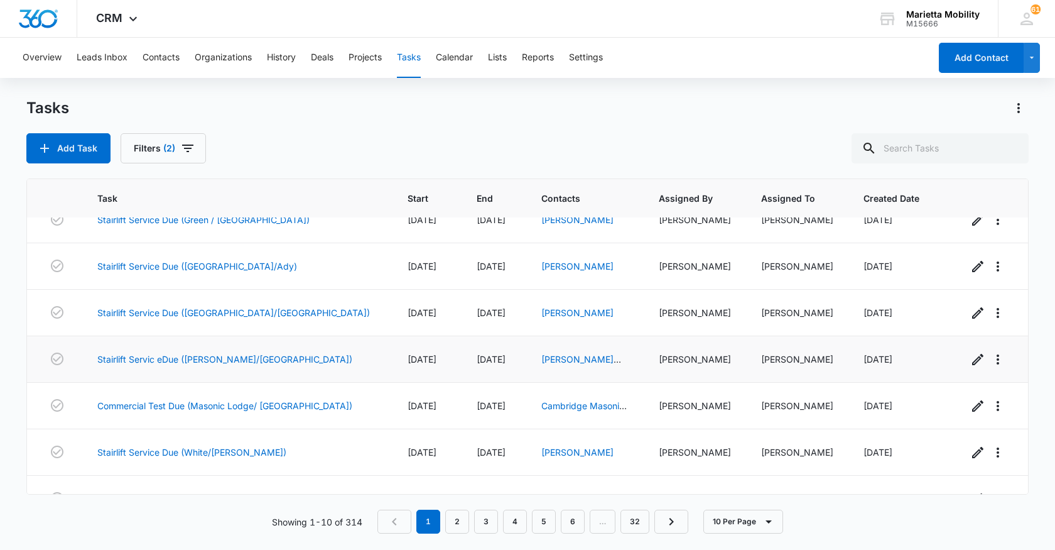
scroll to position [188, 0]
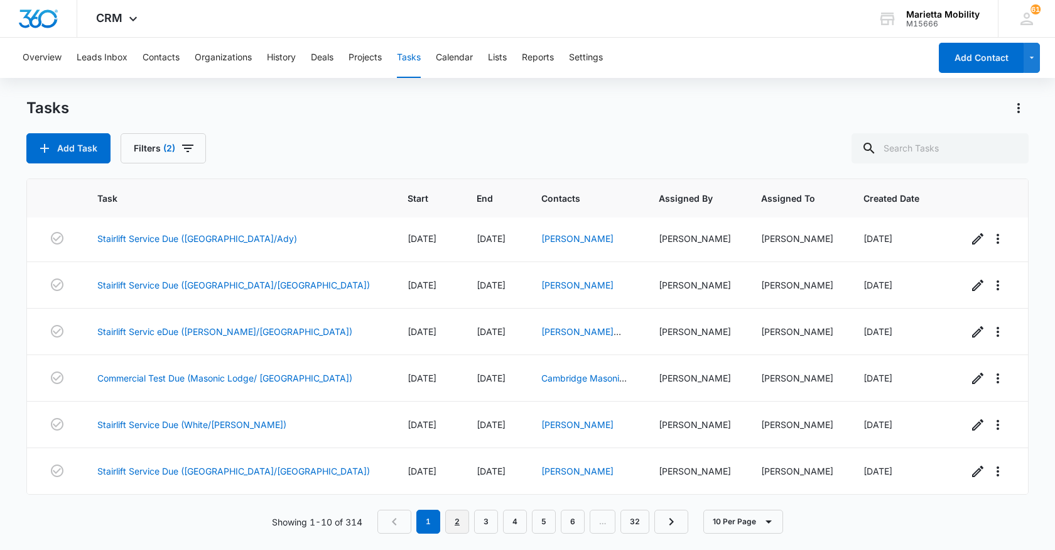
click at [457, 527] on link "2" at bounding box center [457, 521] width 24 height 24
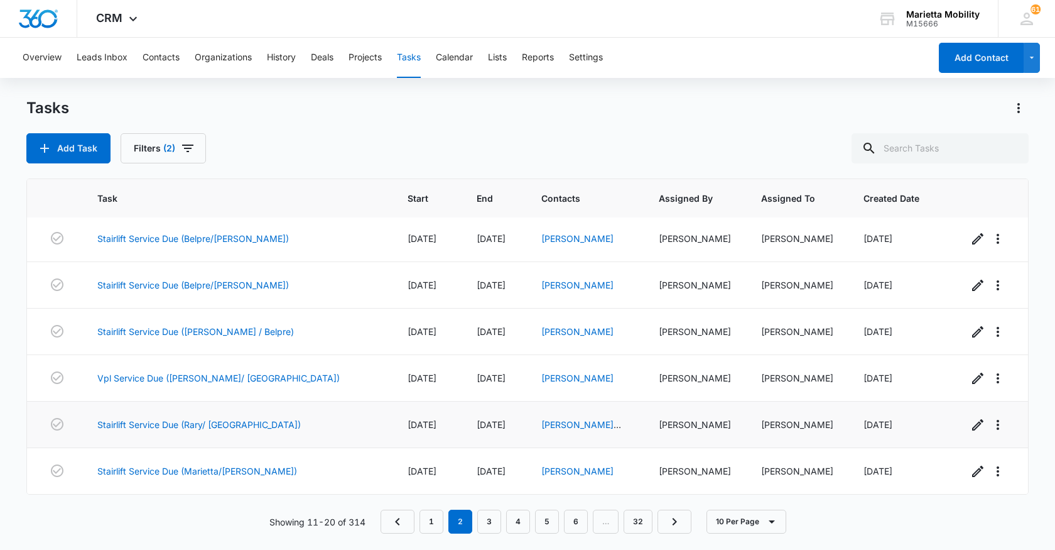
scroll to position [0, 0]
